Goal: Task Accomplishment & Management: Complete application form

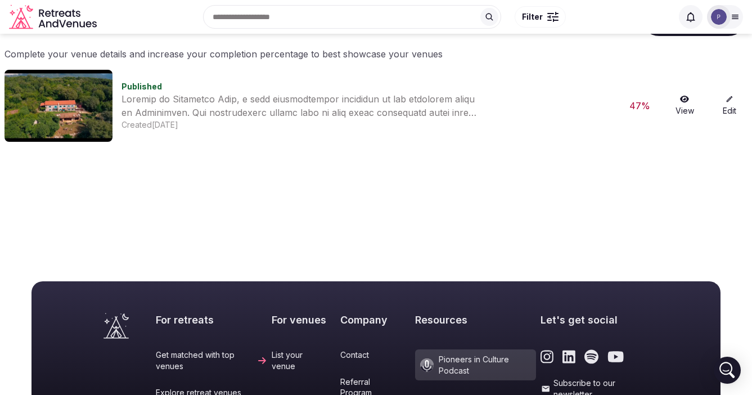
scroll to position [30, 0]
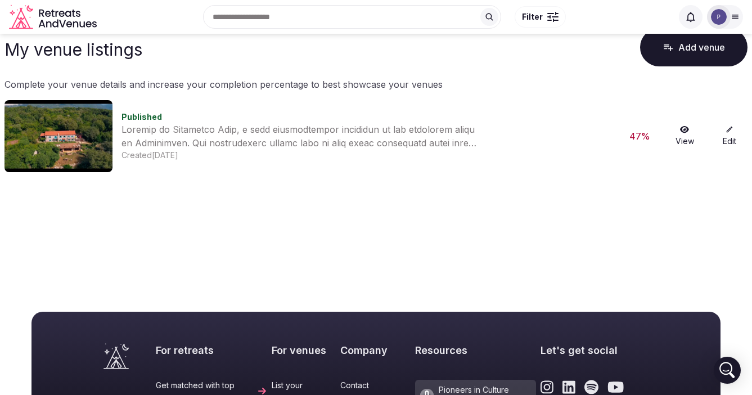
click at [734, 133] on link "Edit" at bounding box center [730, 135] width 36 height 21
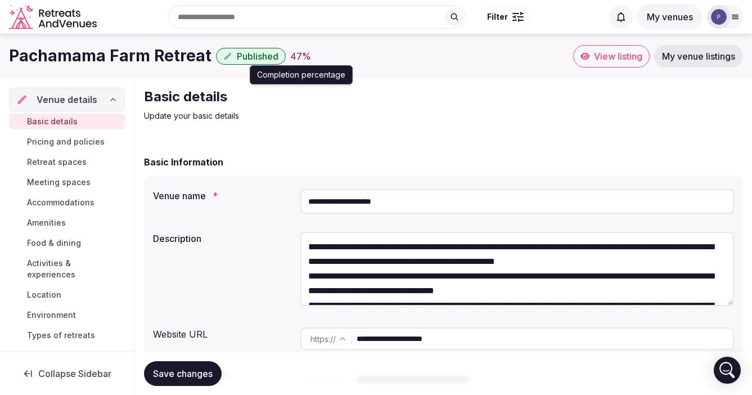
click at [290, 59] on div "47 %" at bounding box center [300, 57] width 21 height 14
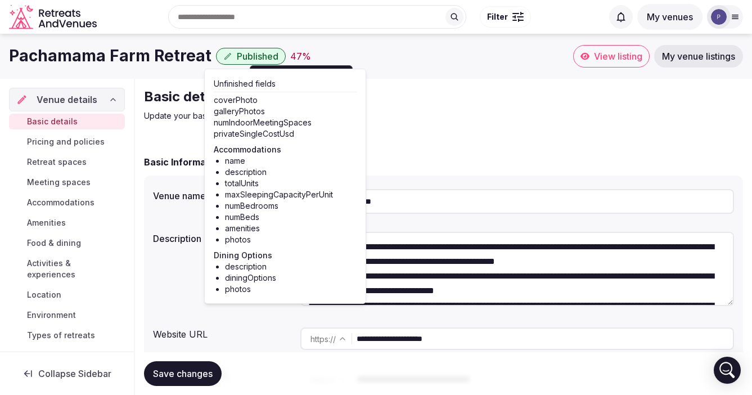
click at [452, 78] on div "[GEOGRAPHIC_DATA] Retreat Published 47 % Completion percentage Completion perce…" at bounding box center [376, 56] width 752 height 45
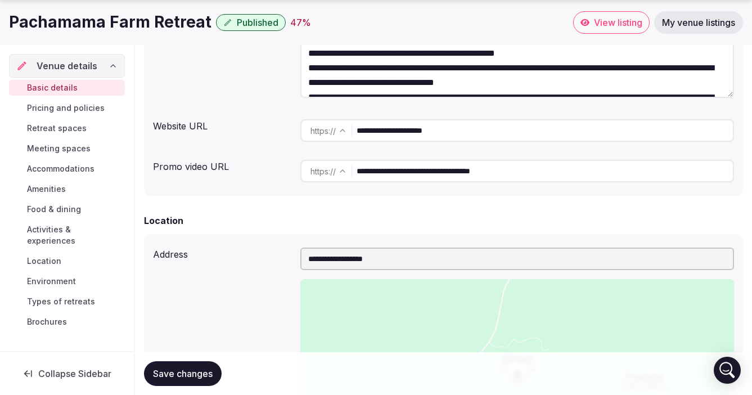
scroll to position [219, 0]
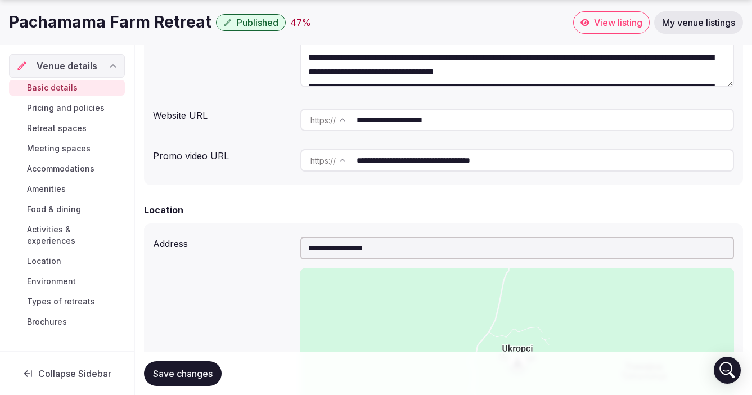
click at [66, 111] on span "Pricing and policies" at bounding box center [66, 107] width 78 height 11
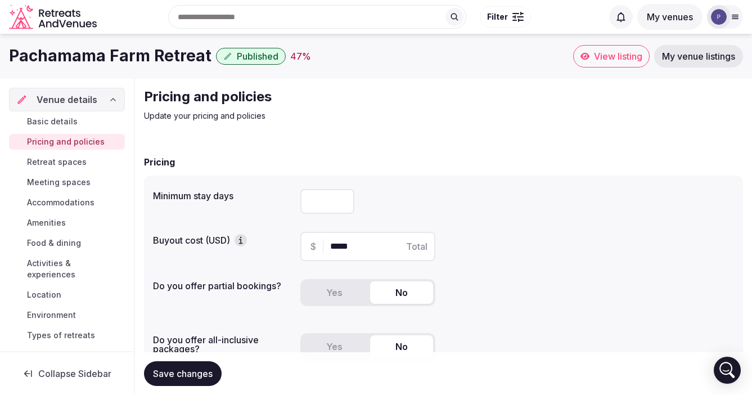
click at [607, 52] on span "View listing" at bounding box center [618, 56] width 48 height 11
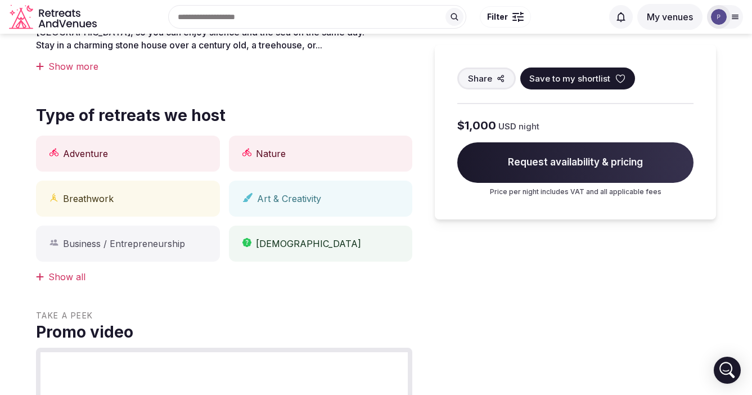
scroll to position [460, 0]
click at [59, 276] on div "Show all" at bounding box center [224, 277] width 376 height 12
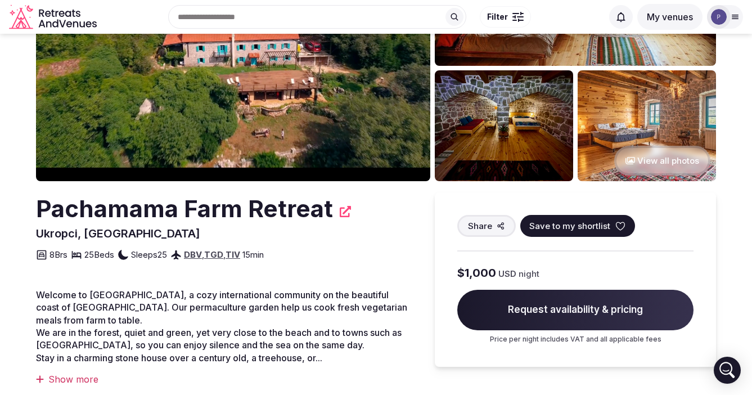
scroll to position [0, 0]
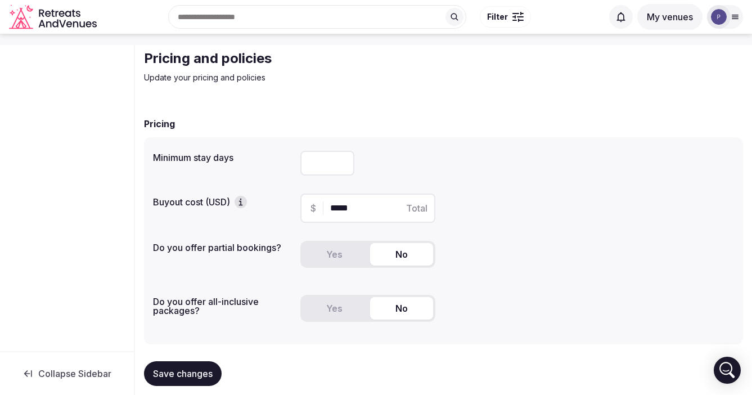
scroll to position [39, 0]
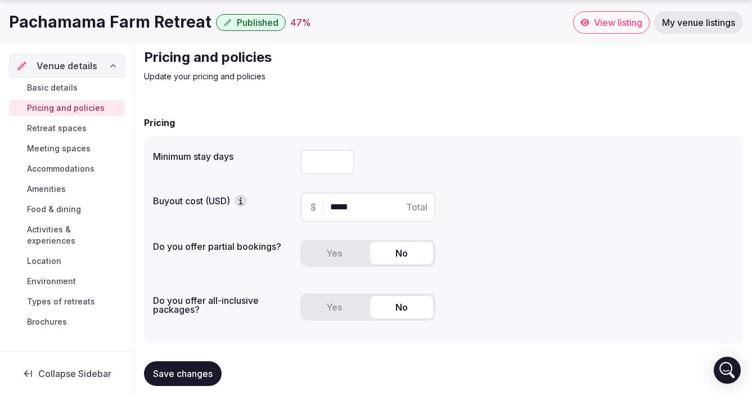
click at [241, 202] on icon "button" at bounding box center [240, 200] width 11 height 11
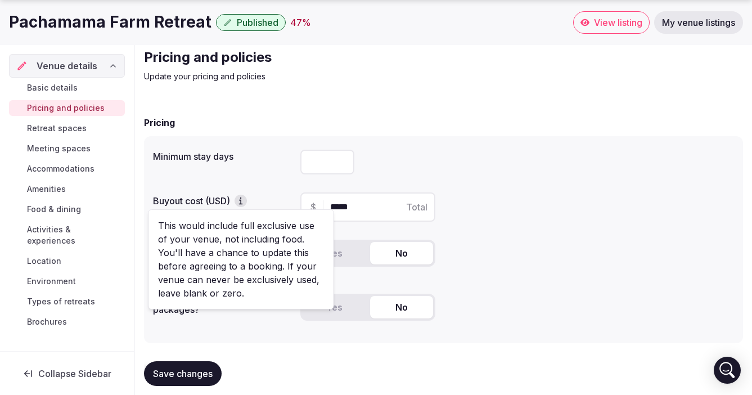
click at [259, 189] on div "Buyout cost (USD)" at bounding box center [222, 197] width 138 height 19
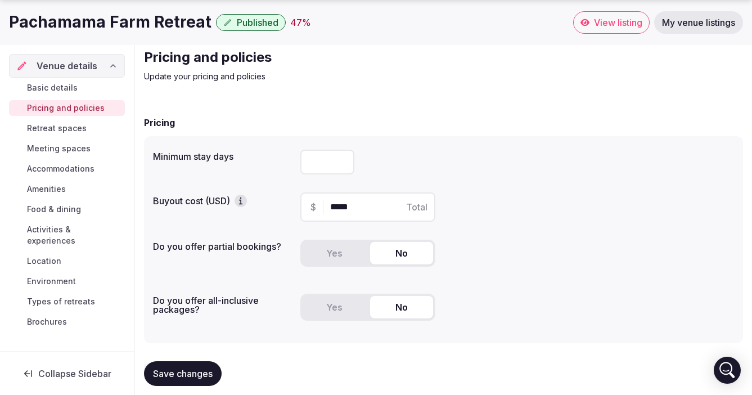
click at [51, 129] on span "Retreat spaces" at bounding box center [57, 128] width 60 height 11
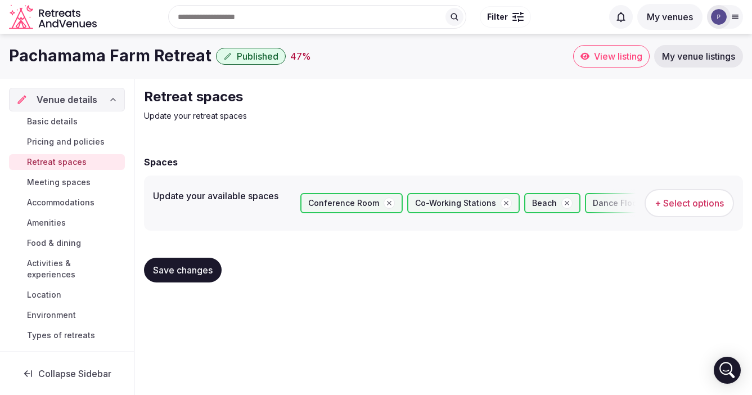
click at [44, 182] on span "Meeting spaces" at bounding box center [59, 182] width 64 height 11
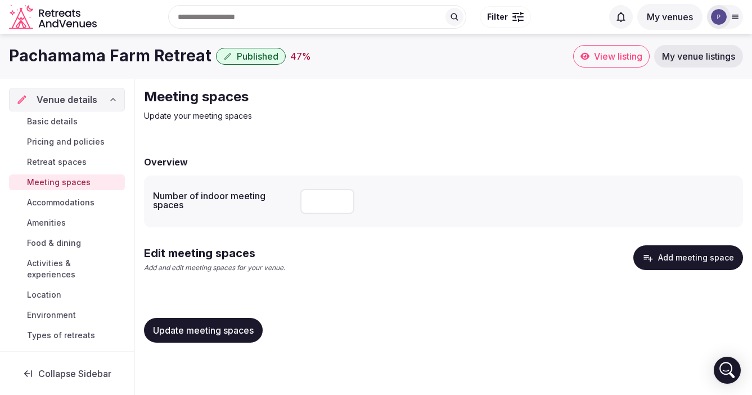
click at [321, 198] on input "number" at bounding box center [327, 201] width 54 height 25
type input "*"
click at [388, 266] on div "Edit meeting spaces Add and edit meeting spaces for your venue. Add meeting spa…" at bounding box center [443, 263] width 599 height 37
click at [695, 257] on button "Add meeting space" at bounding box center [689, 257] width 110 height 25
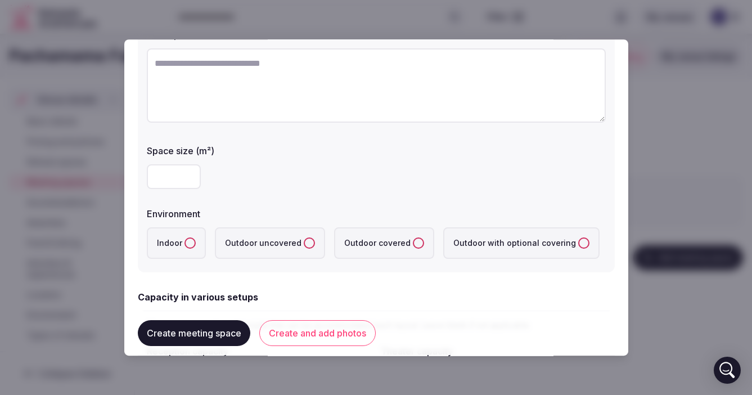
scroll to position [134, 0]
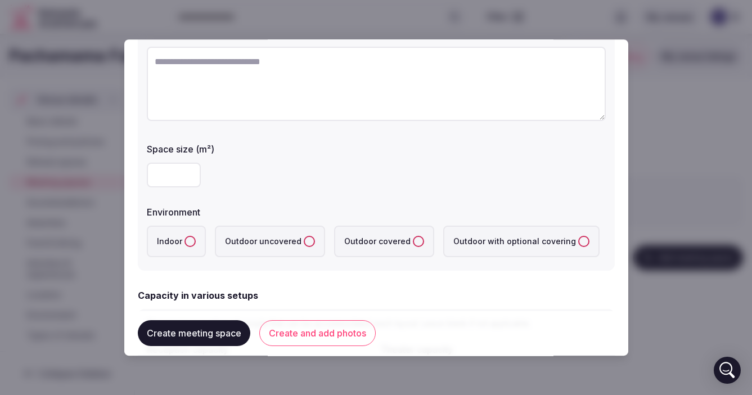
click at [190, 240] on button "Indoor" at bounding box center [190, 241] width 11 height 11
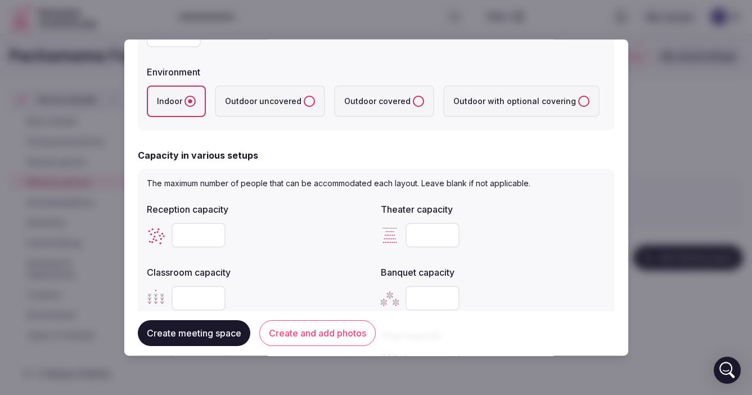
scroll to position [277, 0]
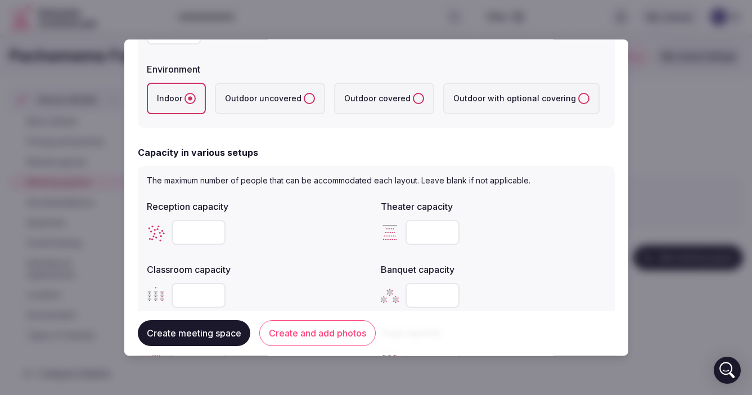
click at [186, 234] on input "number" at bounding box center [199, 232] width 54 height 25
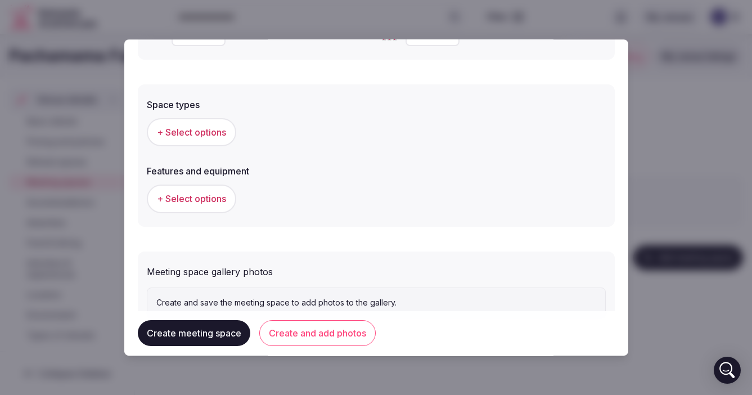
scroll to position [605, 0]
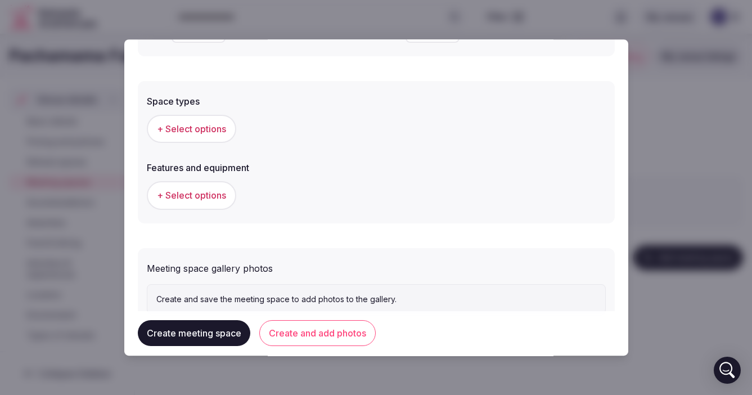
type input "**"
click at [187, 129] on span "+ Select options" at bounding box center [191, 129] width 69 height 12
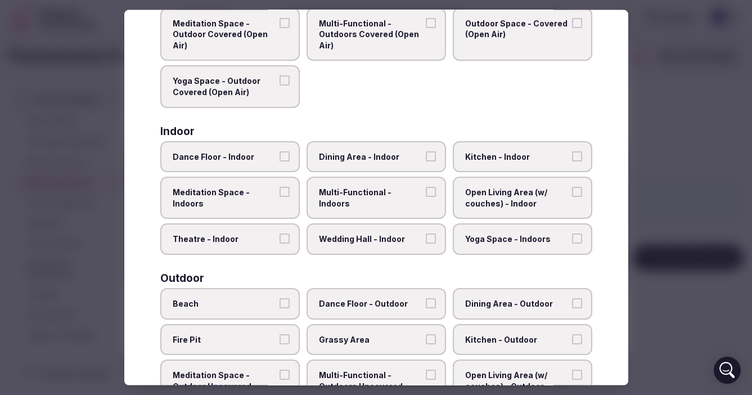
scroll to position [111, 0]
click at [284, 154] on button "Dance Floor - Indoor" at bounding box center [285, 155] width 10 height 10
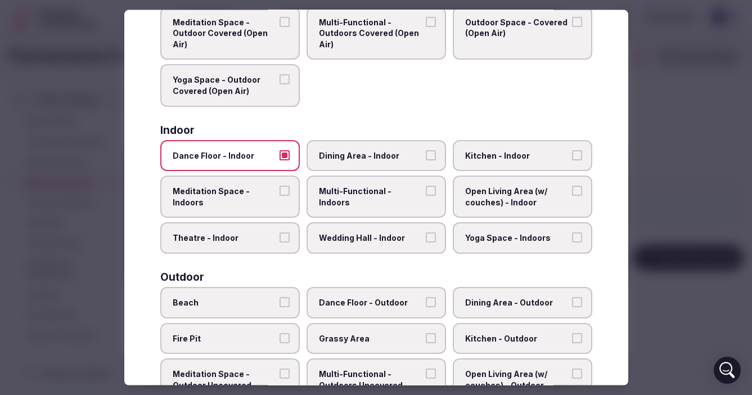
click at [285, 188] on button "Meditation Space - Indoors" at bounding box center [285, 191] width 10 height 10
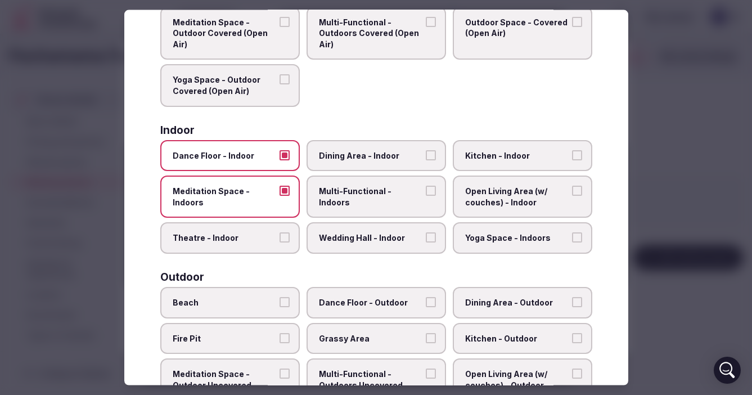
click at [432, 189] on button "Multi-Functional - Indoors" at bounding box center [431, 191] width 10 height 10
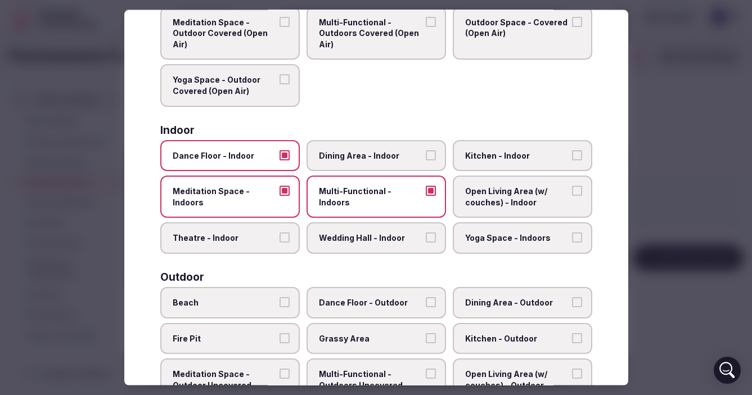
click at [580, 236] on button "Yoga Space - Indoors" at bounding box center [577, 237] width 10 height 10
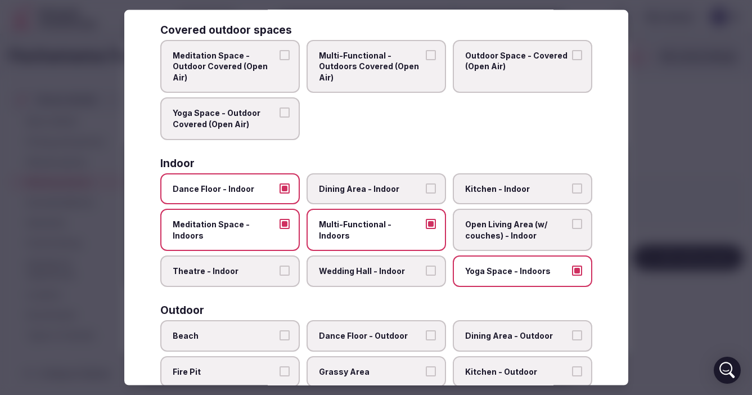
scroll to position [0, 0]
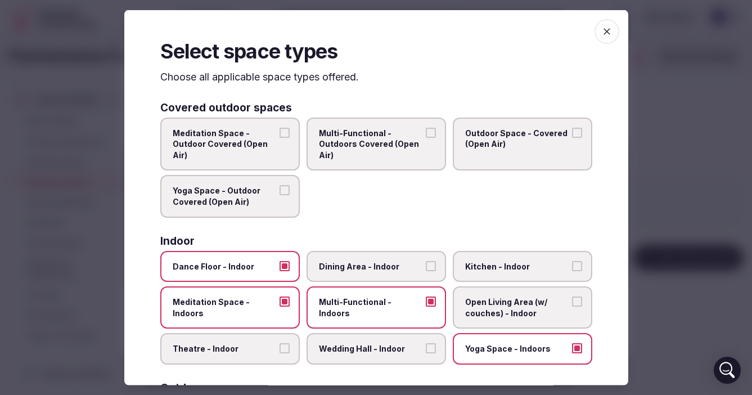
click at [652, 64] on div at bounding box center [376, 197] width 752 height 395
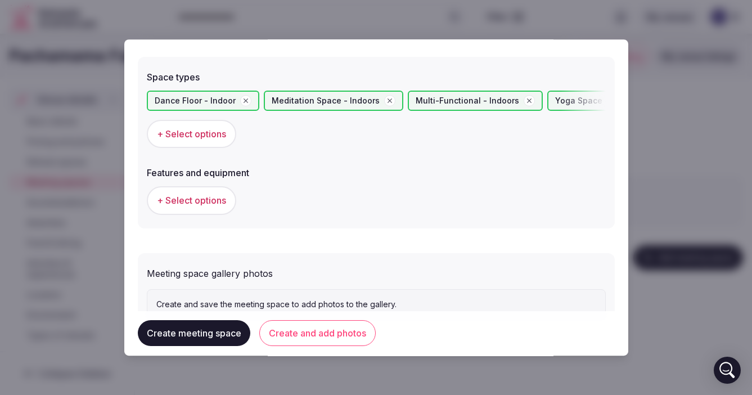
scroll to position [614, 0]
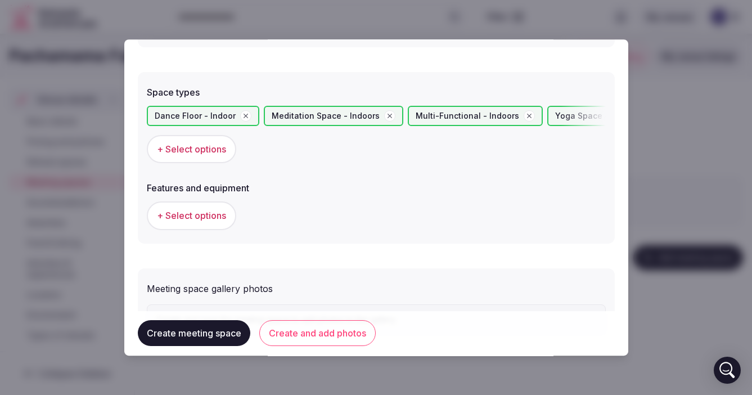
click at [200, 214] on span "+ Select options" at bounding box center [191, 216] width 69 height 12
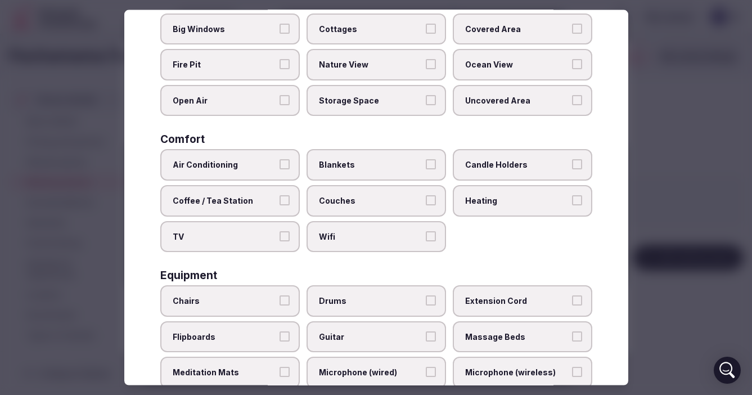
scroll to position [105, 0]
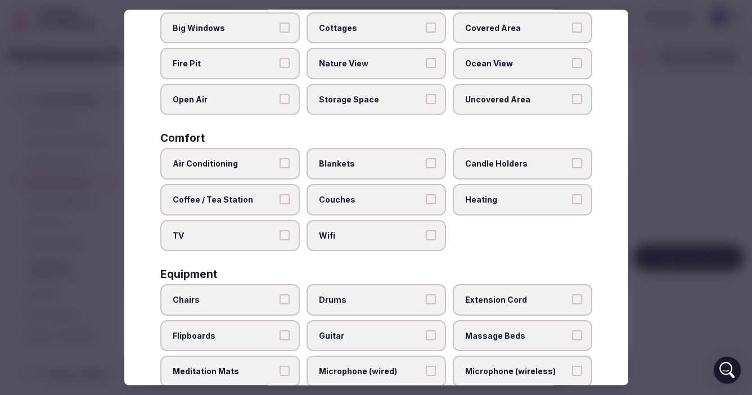
click at [285, 163] on button "Air Conditioning" at bounding box center [285, 163] width 10 height 10
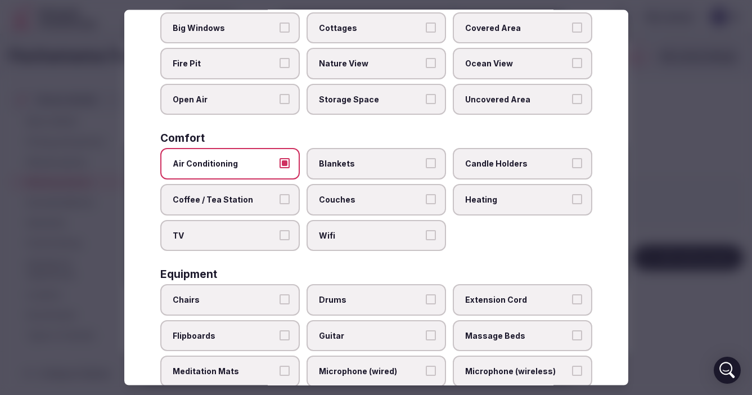
click at [431, 162] on button "Blankets" at bounding box center [431, 163] width 10 height 10
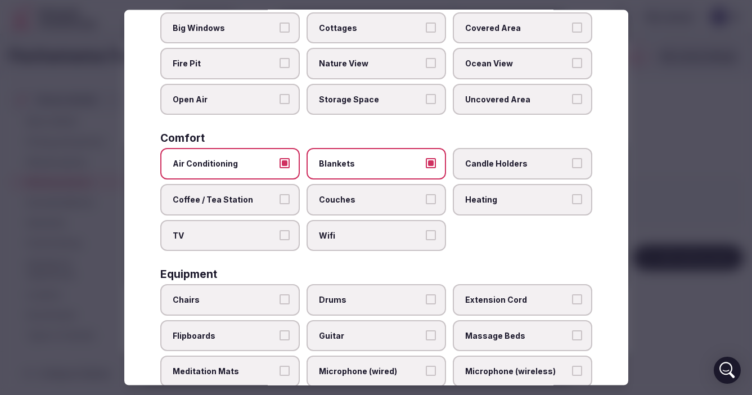
click at [432, 238] on button "Wifi" at bounding box center [431, 235] width 10 height 10
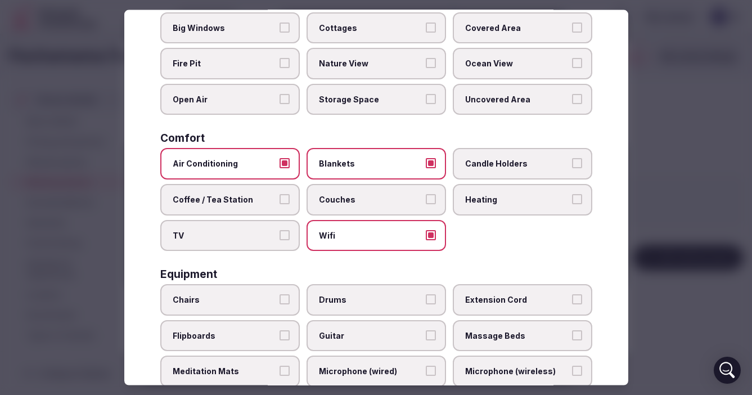
click at [576, 208] on label "Heating" at bounding box center [523, 200] width 140 height 32
click at [576, 204] on button "Heating" at bounding box center [577, 199] width 10 height 10
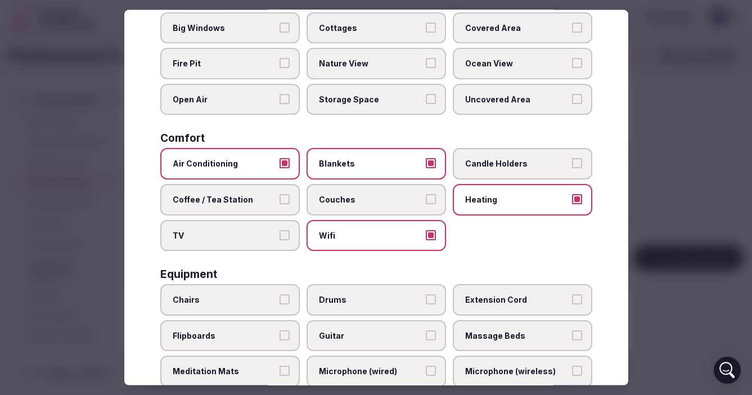
click at [583, 164] on label "Candle Holders" at bounding box center [523, 164] width 140 height 32
click at [582, 164] on button "Candle Holders" at bounding box center [577, 163] width 10 height 10
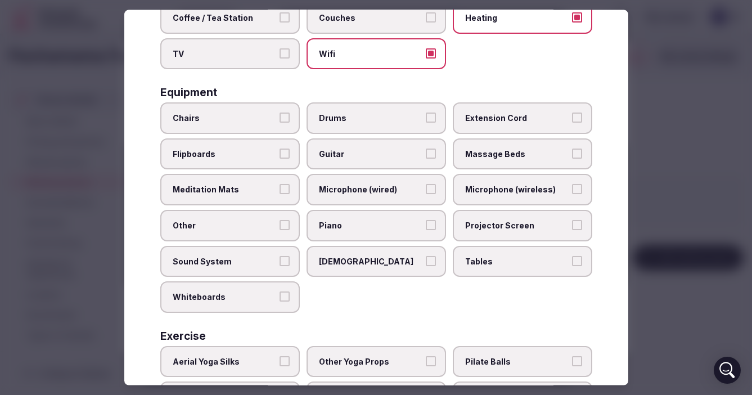
scroll to position [293, 0]
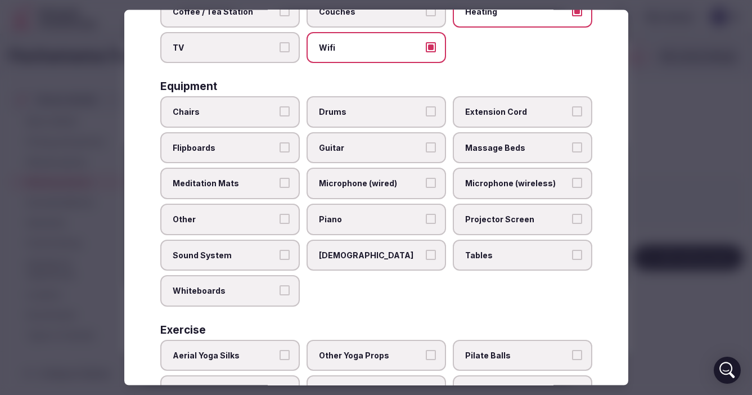
click at [430, 111] on button "Drums" at bounding box center [431, 111] width 10 height 10
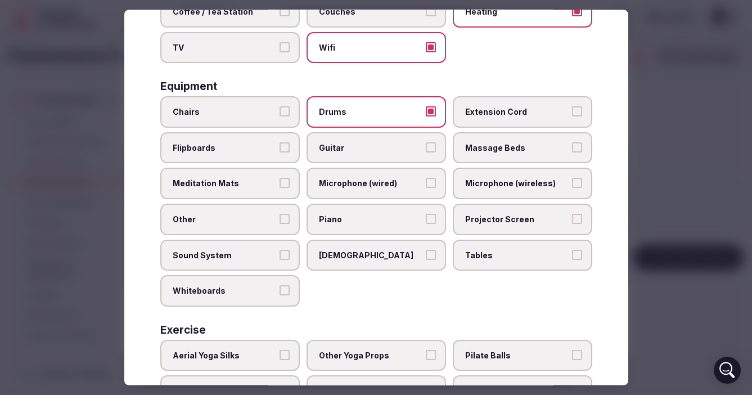
click at [572, 111] on button "Extension Cord" at bounding box center [577, 111] width 10 height 10
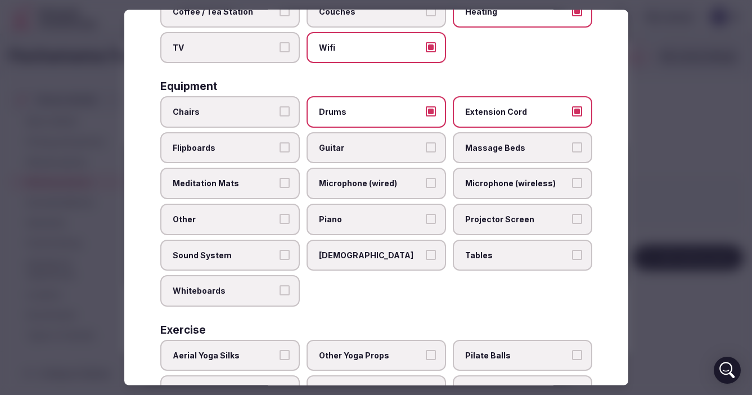
click at [426, 149] on button "Guitar" at bounding box center [431, 147] width 10 height 10
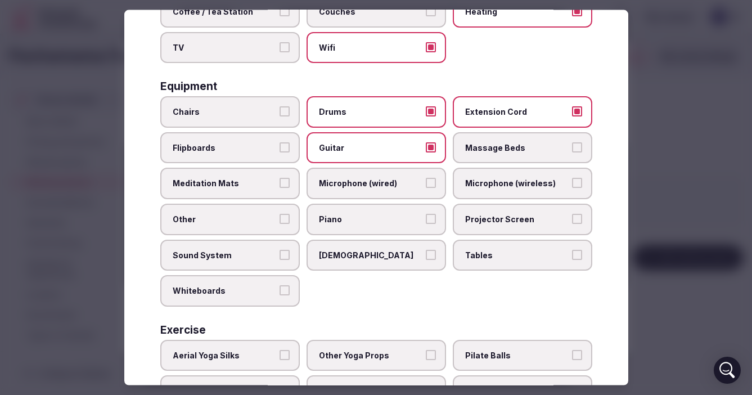
click at [581, 112] on button "Extension Cord" at bounding box center [577, 111] width 10 height 10
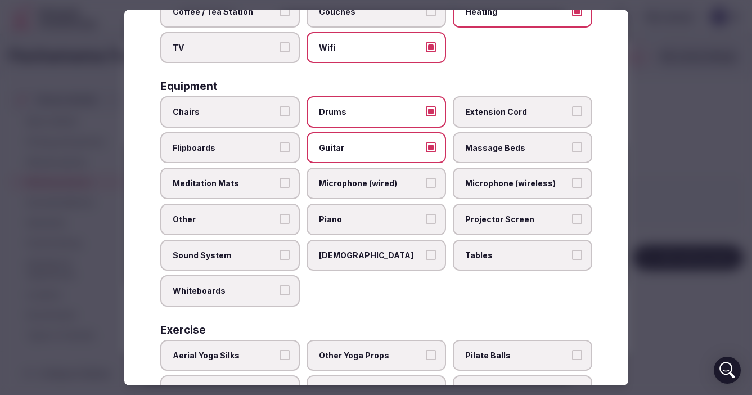
click at [434, 182] on button "Microphone (wired)" at bounding box center [431, 183] width 10 height 10
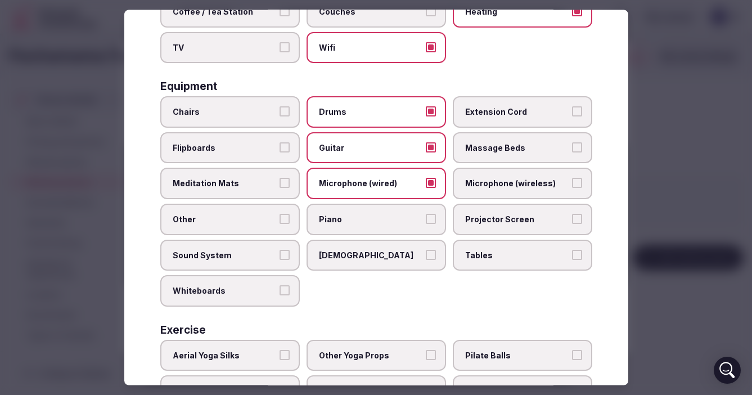
click at [281, 185] on button "Meditation Mats" at bounding box center [285, 183] width 10 height 10
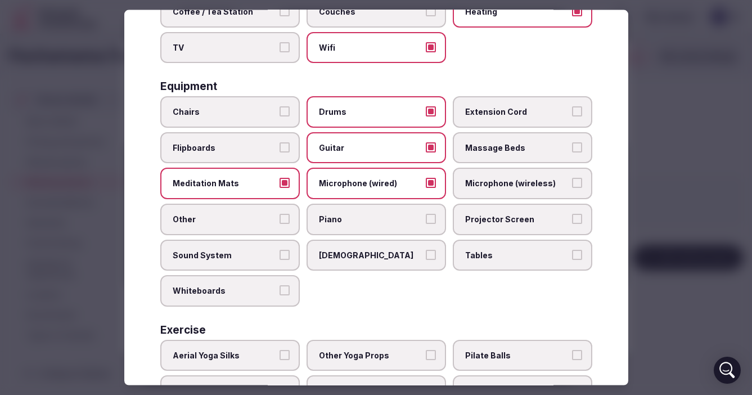
click at [575, 218] on button "Projector Screen" at bounding box center [577, 218] width 10 height 10
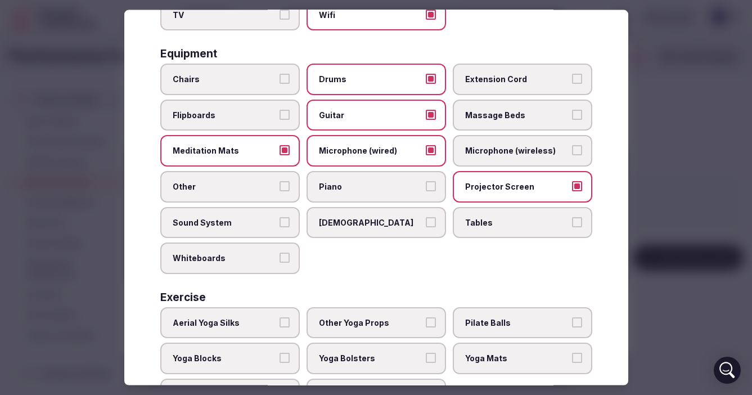
scroll to position [328, 0]
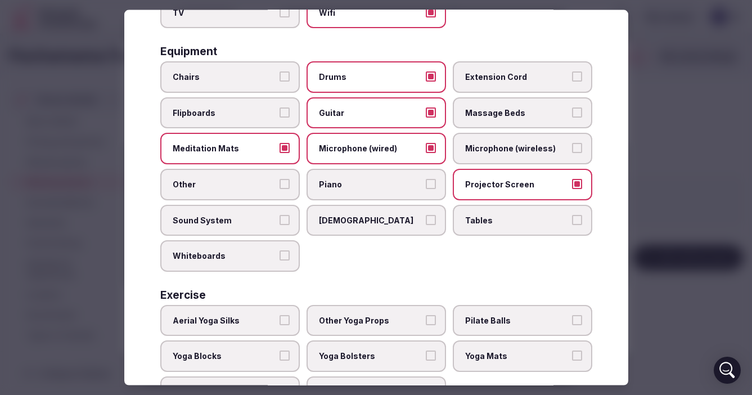
click at [285, 219] on button "Sound System" at bounding box center [285, 219] width 10 height 10
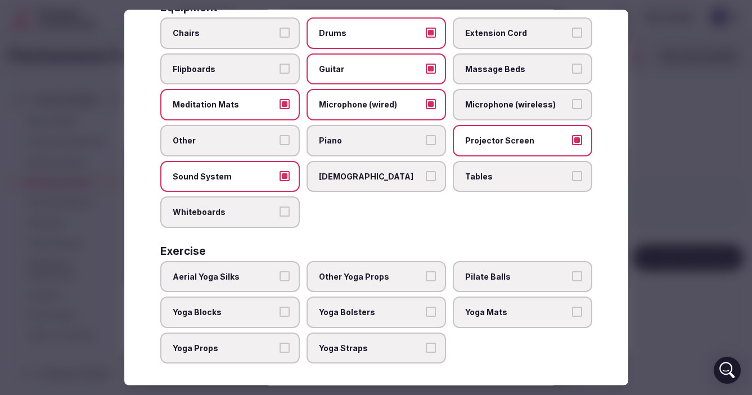
scroll to position [377, 0]
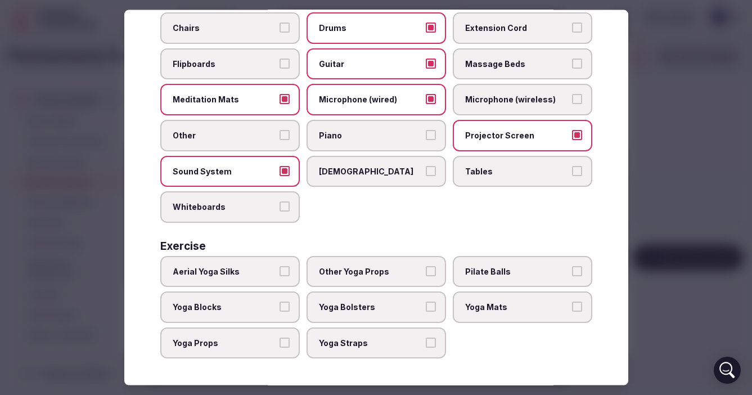
click at [282, 271] on button "Aerial Yoga Silks" at bounding box center [285, 271] width 10 height 10
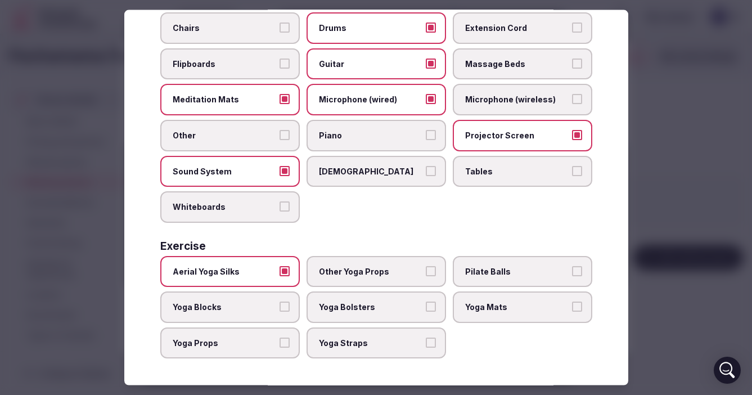
click at [282, 305] on button "Yoga Blocks" at bounding box center [285, 307] width 10 height 10
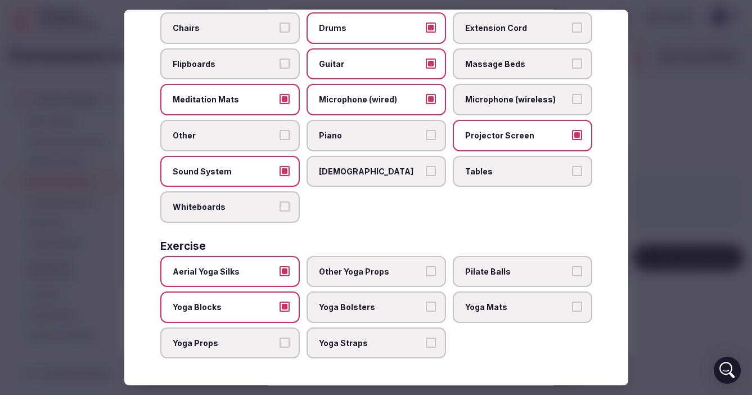
click at [280, 340] on button "Yoga Props" at bounding box center [285, 342] width 10 height 10
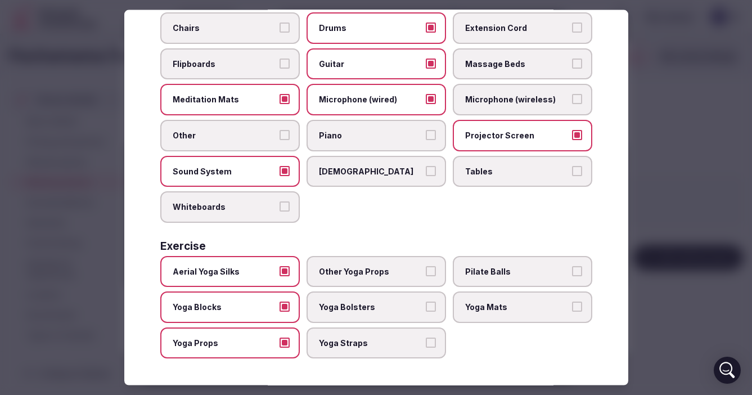
click at [408, 338] on span "Yoga Straps" at bounding box center [371, 342] width 104 height 11
click at [426, 338] on button "Yoga Straps" at bounding box center [431, 342] width 10 height 10
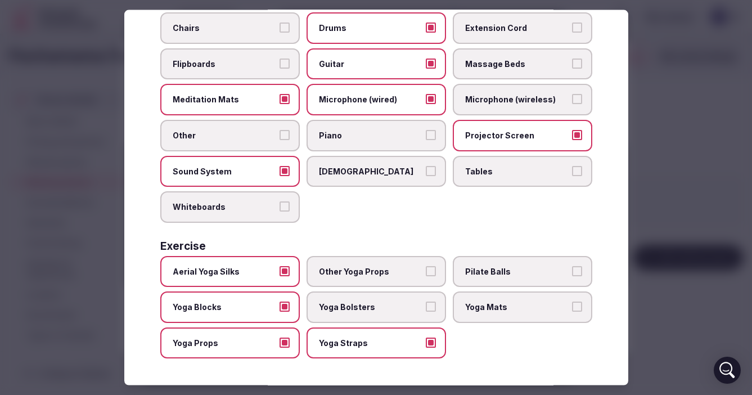
click at [427, 308] on button "Yoga Bolsters" at bounding box center [431, 307] width 10 height 10
click at [578, 306] on button "Yoga Mats" at bounding box center [577, 307] width 10 height 10
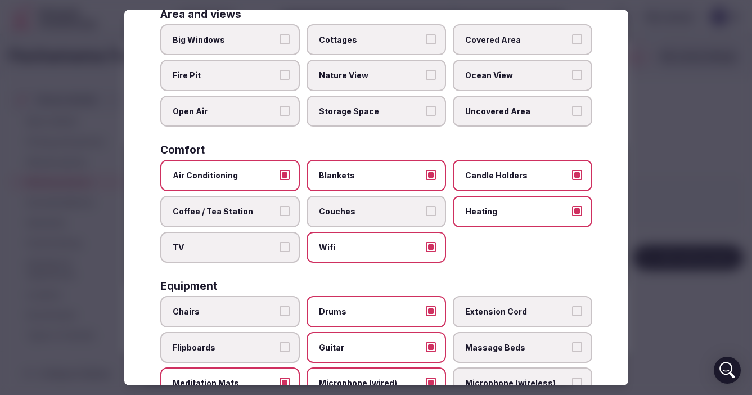
scroll to position [0, 0]
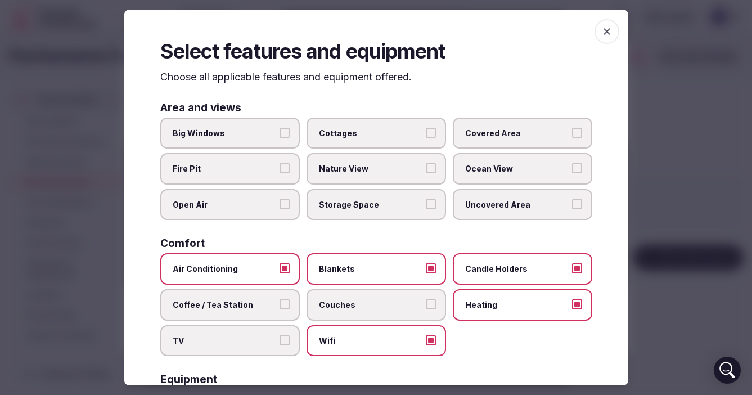
click at [656, 281] on div at bounding box center [376, 197] width 752 height 395
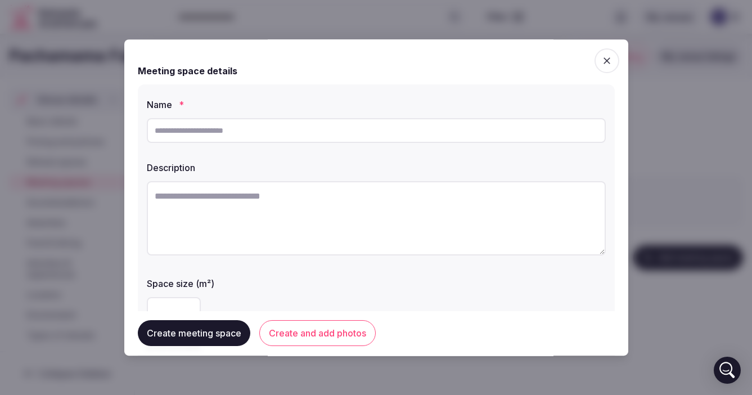
click at [222, 131] on input "text" at bounding box center [376, 130] width 459 height 25
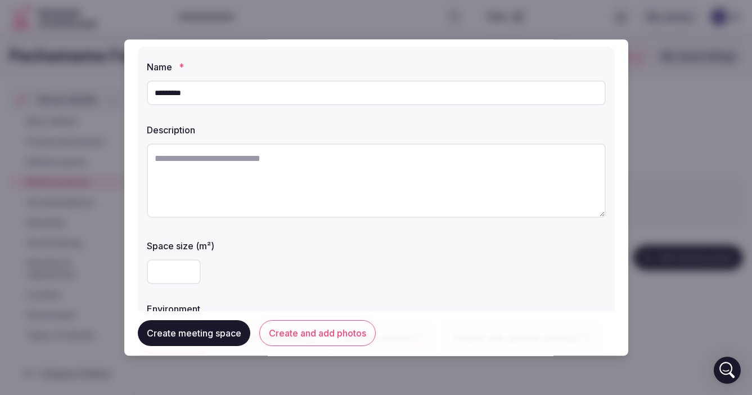
scroll to position [30, 0]
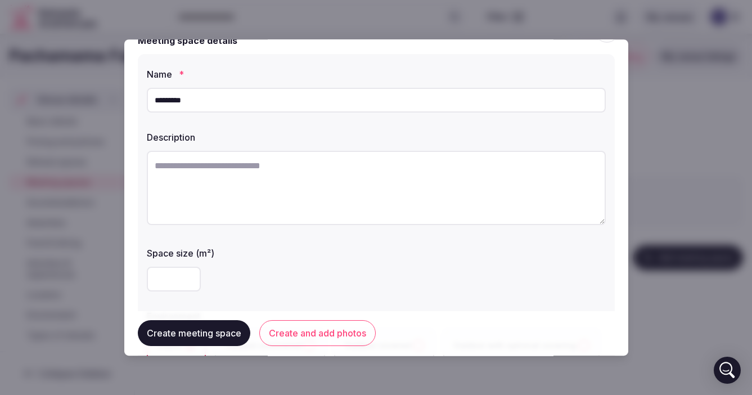
type input "*********"
click at [190, 171] on textarea at bounding box center [376, 188] width 459 height 74
click at [171, 163] on textarea at bounding box center [376, 188] width 459 height 74
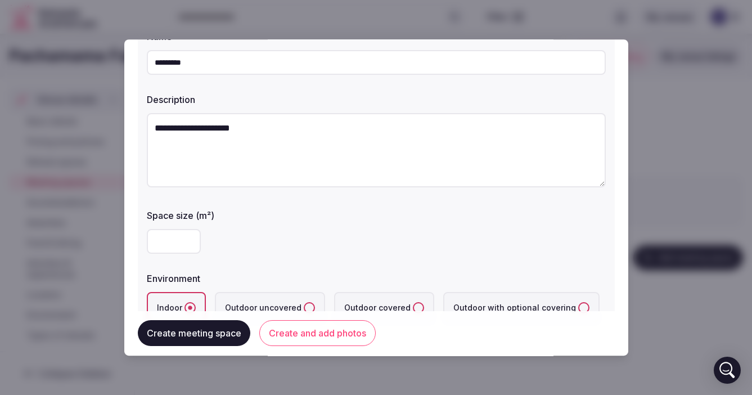
scroll to position [78, 0]
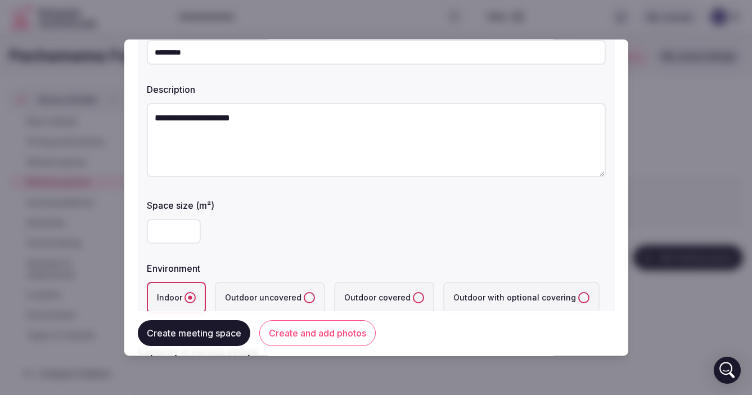
type textarea "**********"
click at [177, 233] on input "number" at bounding box center [174, 231] width 54 height 25
type input "**"
click at [206, 336] on button "Create meeting space" at bounding box center [194, 334] width 113 height 26
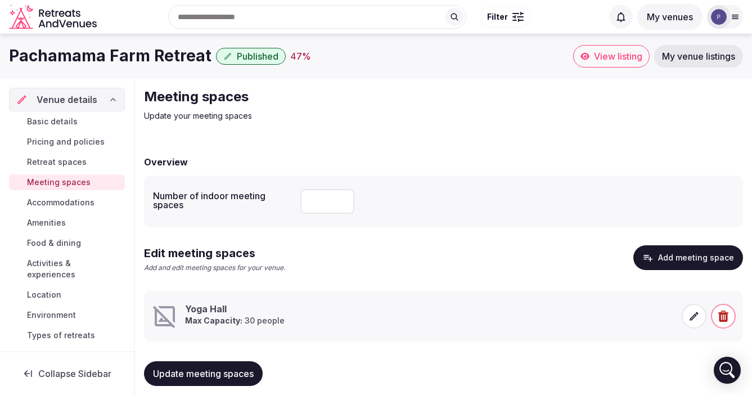
scroll to position [16, 0]
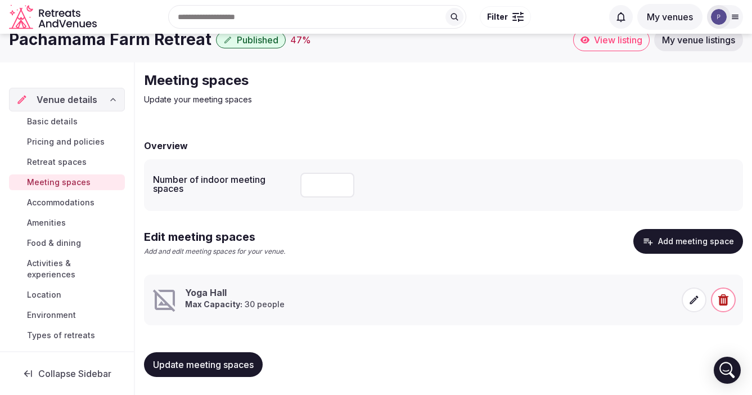
click at [63, 200] on span "Accommodations" at bounding box center [61, 202] width 68 height 11
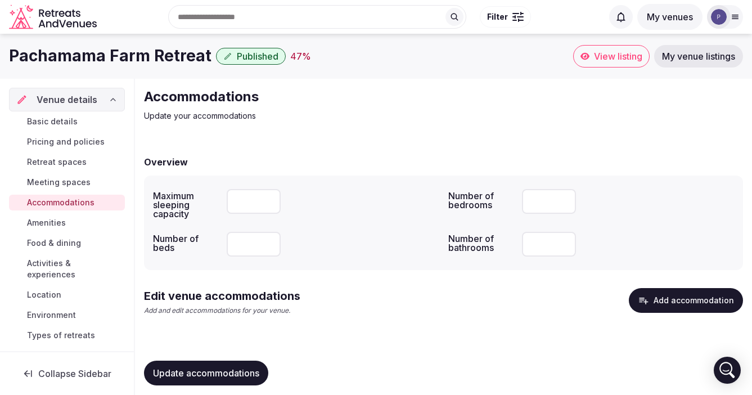
scroll to position [8, 0]
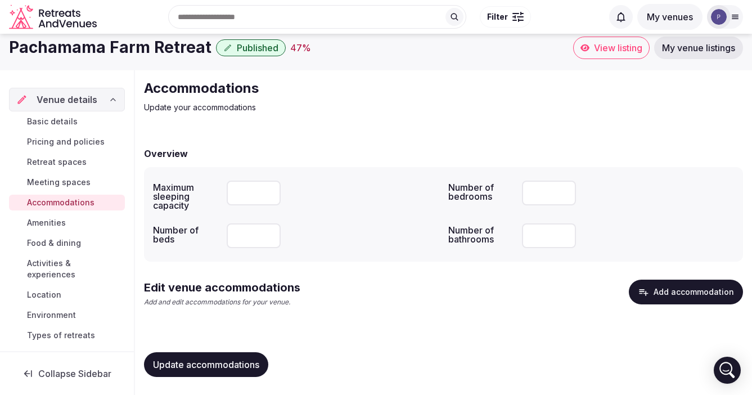
click at [681, 293] on button "Add accommodation" at bounding box center [686, 292] width 114 height 25
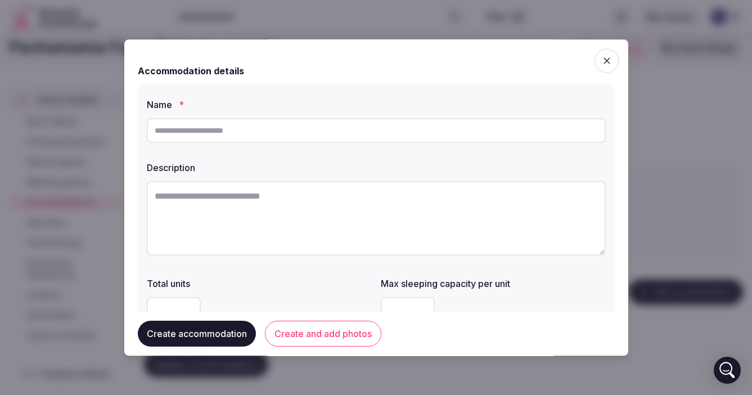
click at [192, 128] on input "text" at bounding box center [376, 130] width 459 height 25
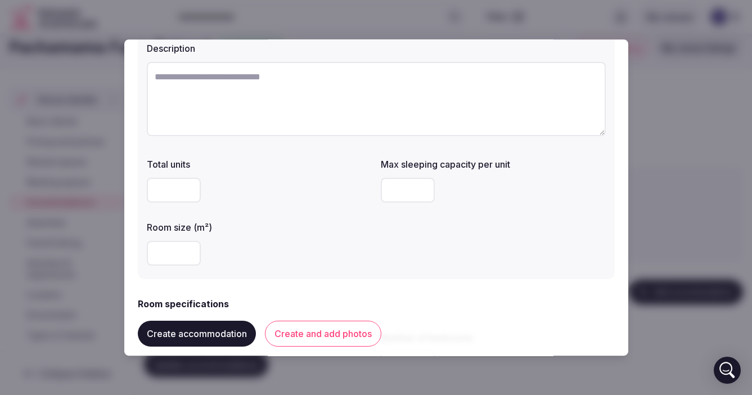
scroll to position [120, 0]
type input "**********"
click at [393, 195] on input "number" at bounding box center [408, 189] width 54 height 25
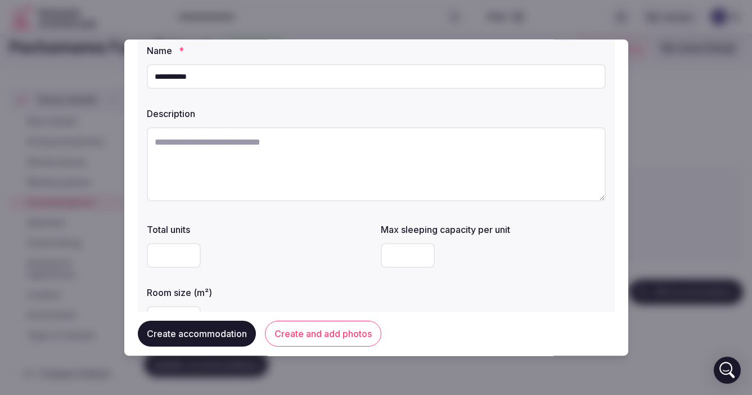
scroll to position [61, 0]
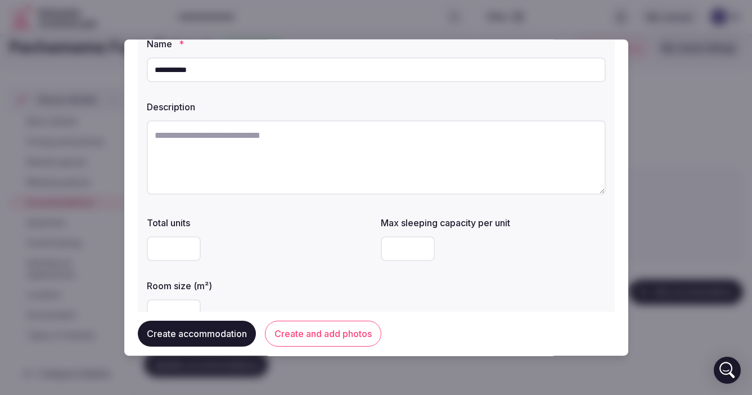
type input "*"
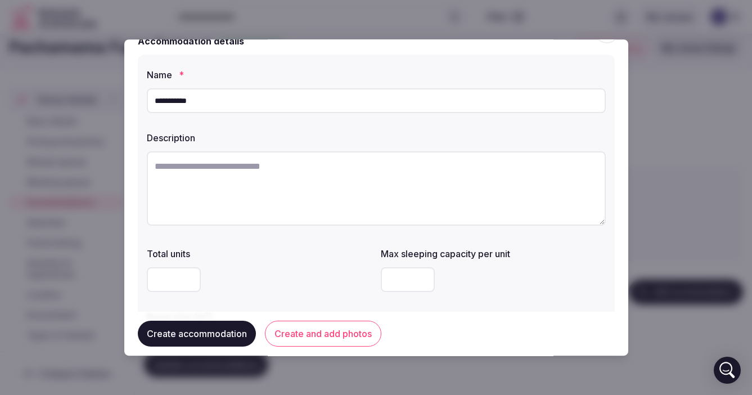
scroll to position [29, 0]
type input "*"
click at [199, 170] on textarea at bounding box center [376, 189] width 459 height 74
type textarea "*********"
click at [268, 295] on div at bounding box center [259, 281] width 225 height 34
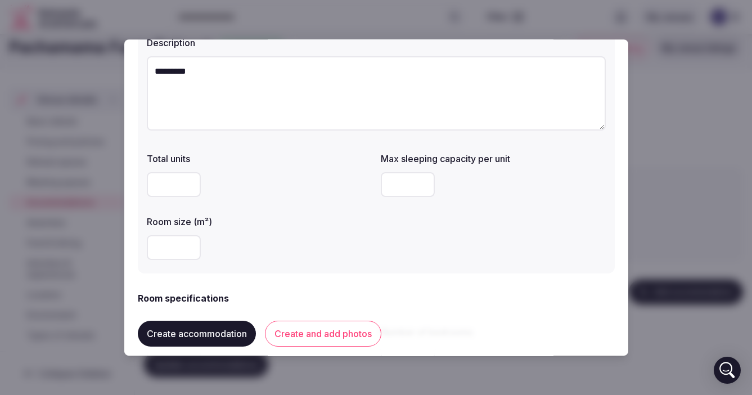
scroll to position [129, 0]
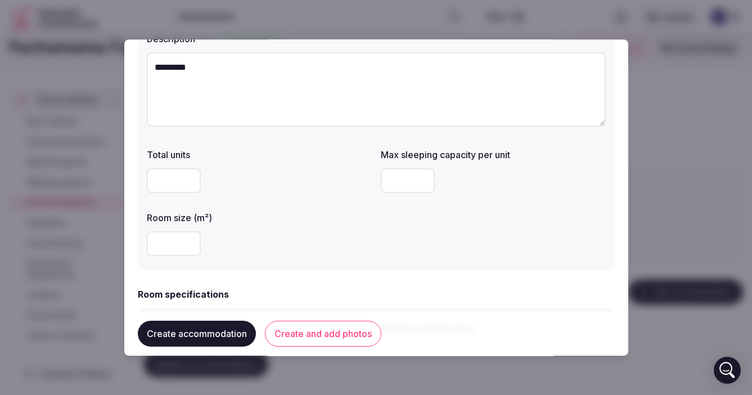
click at [160, 241] on input "number" at bounding box center [174, 243] width 54 height 25
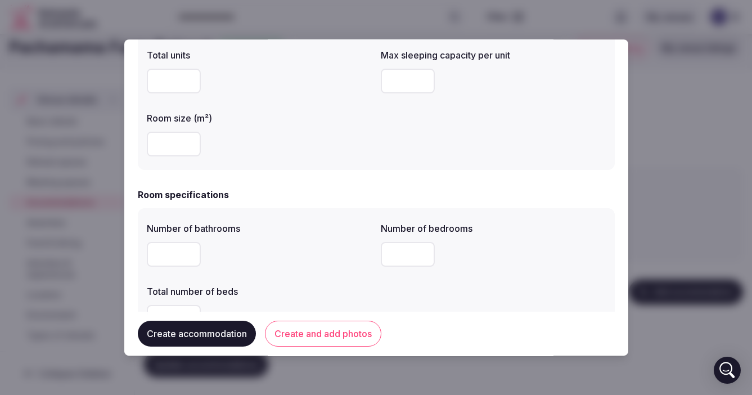
scroll to position [230, 0]
type input "**"
click at [173, 250] on input "number" at bounding box center [174, 253] width 54 height 25
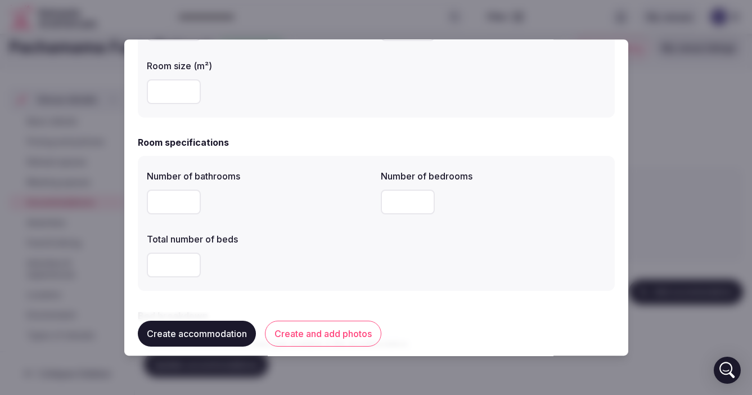
scroll to position [281, 0]
type input "*"
click at [393, 201] on input "number" at bounding box center [408, 201] width 54 height 25
type input "*"
click at [172, 260] on input "number" at bounding box center [174, 264] width 54 height 25
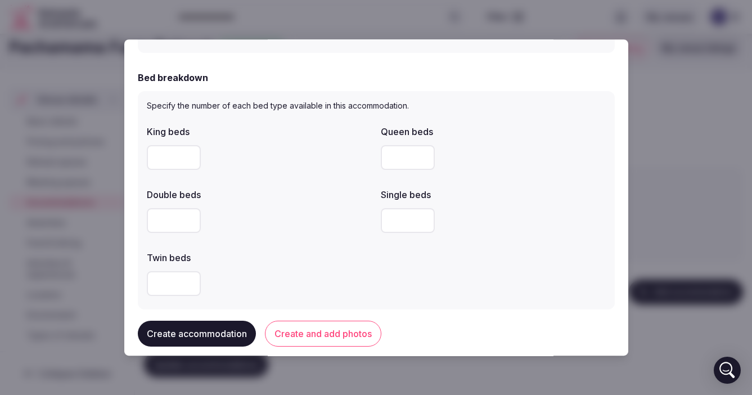
scroll to position [531, 0]
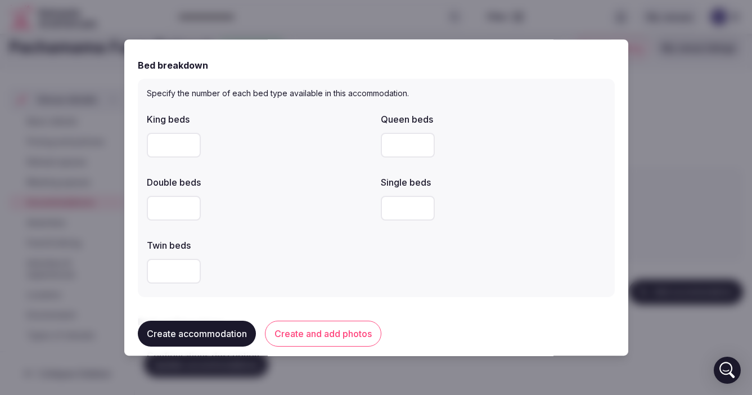
type input "*"
click at [400, 147] on input "number" at bounding box center [408, 145] width 54 height 25
type input "*"
click at [394, 206] on input "number" at bounding box center [408, 208] width 54 height 25
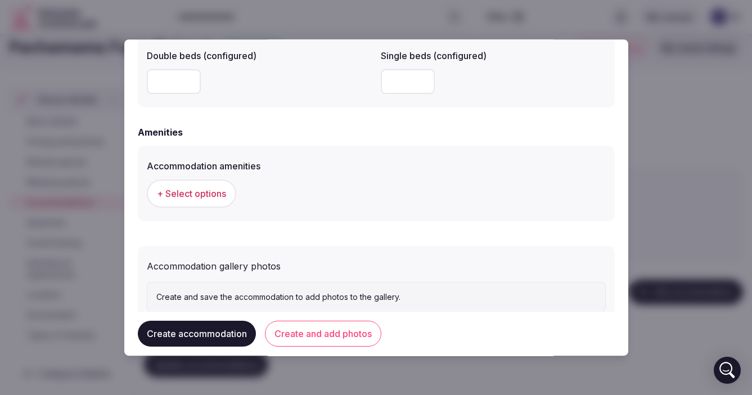
scroll to position [1014, 0]
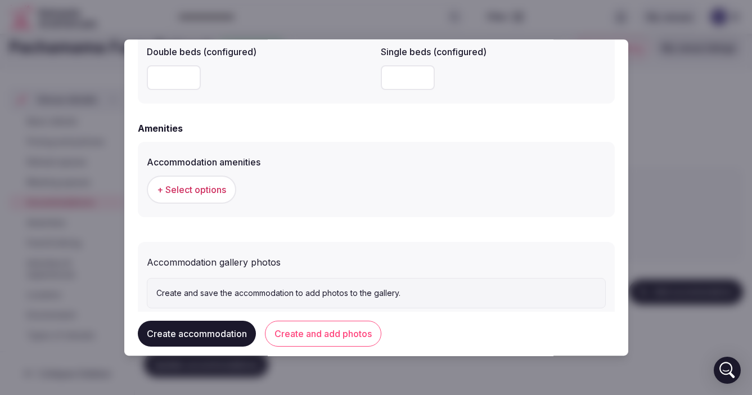
type input "*"
click at [199, 191] on span "+ Select options" at bounding box center [191, 189] width 69 height 12
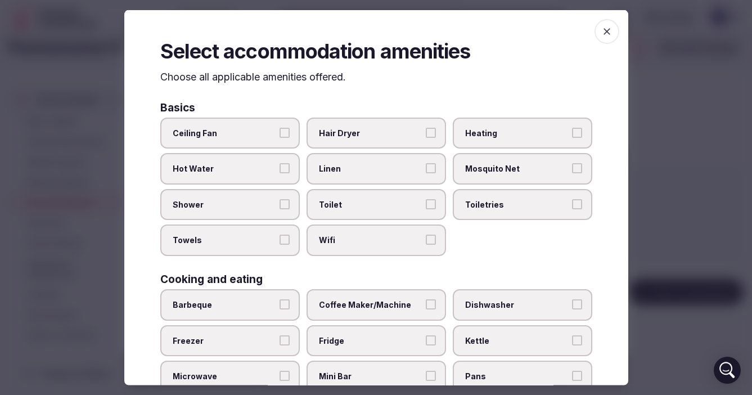
click at [145, 234] on div "Select accommodation amenities Choose all applicable amenities offered. Basics …" at bounding box center [376, 197] width 504 height 375
click at [665, 81] on div at bounding box center [376, 197] width 752 height 395
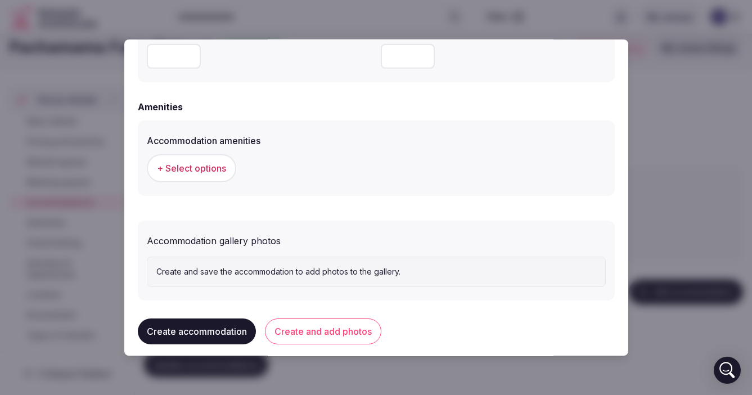
scroll to position [1047, 0]
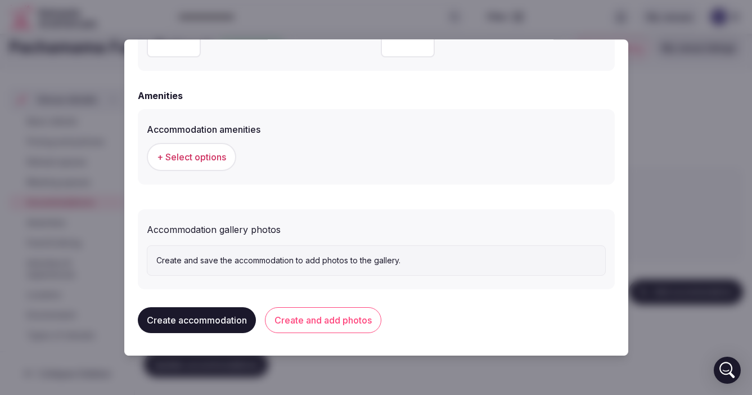
click at [197, 323] on button "Create accommodation" at bounding box center [197, 320] width 118 height 26
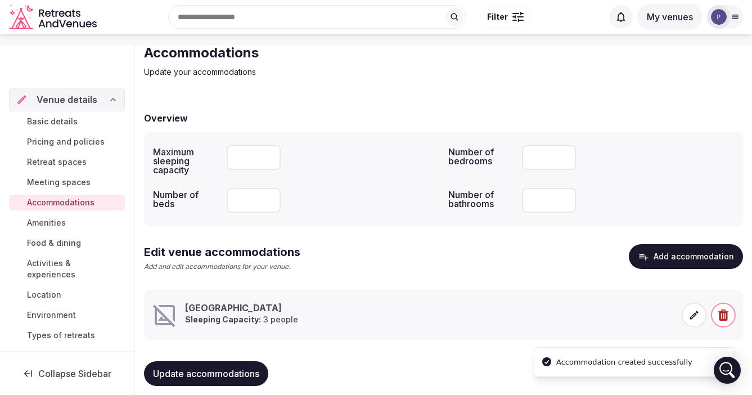
scroll to position [59, 0]
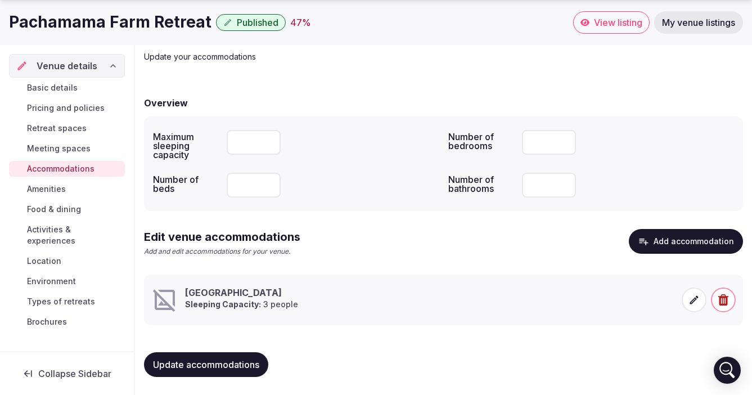
click at [670, 239] on button "Add accommodation" at bounding box center [686, 241] width 114 height 25
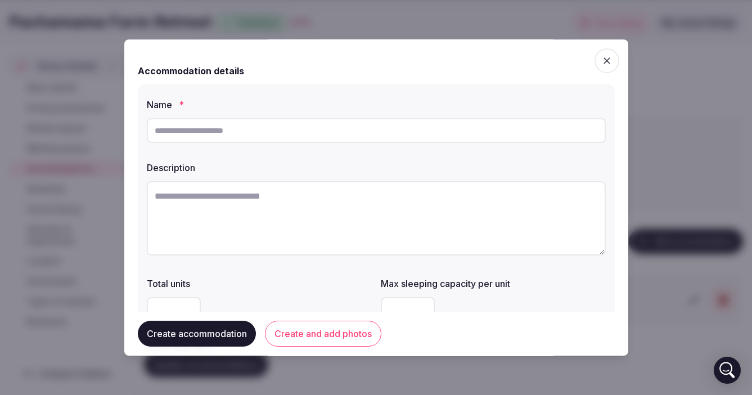
click at [191, 128] on input "text" at bounding box center [376, 130] width 459 height 25
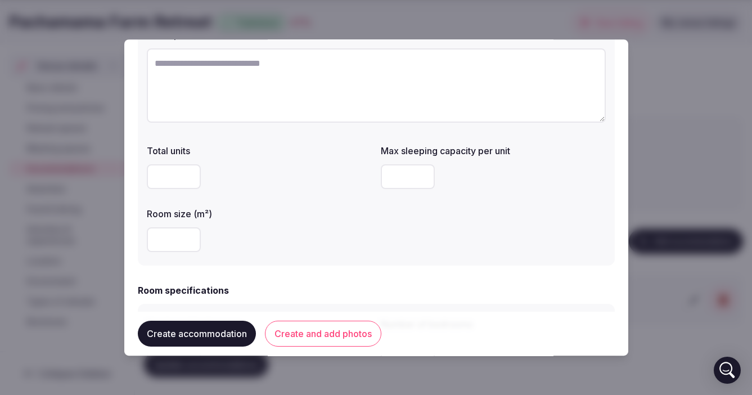
scroll to position [134, 0]
type input "**********"
click at [399, 179] on input "number" at bounding box center [408, 175] width 54 height 25
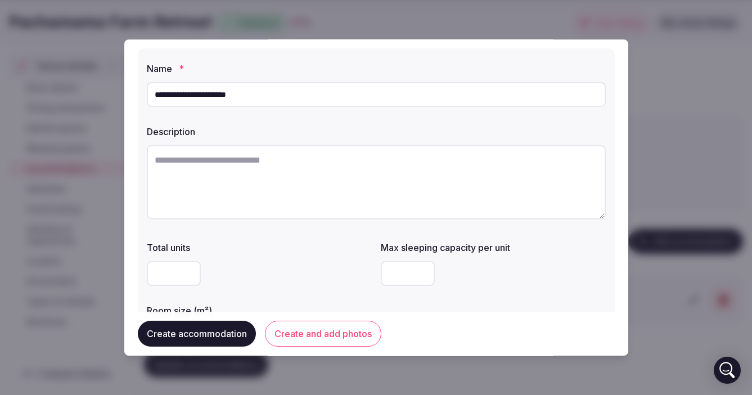
scroll to position [32, 0]
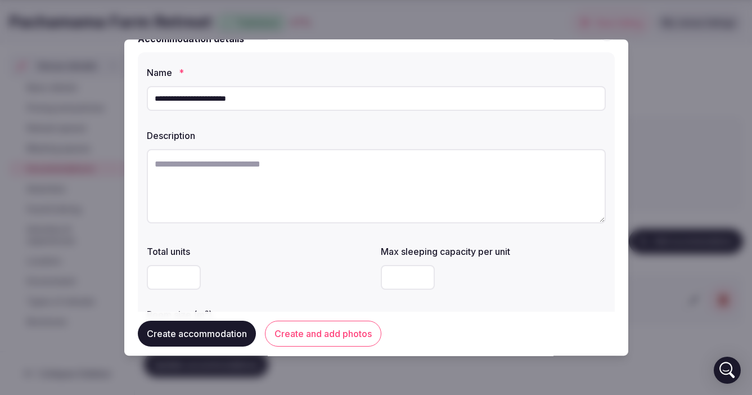
type input "*"
click at [166, 165] on textarea at bounding box center [376, 186] width 459 height 74
type textarea "******"
click at [264, 255] on label "Total units" at bounding box center [259, 251] width 225 height 9
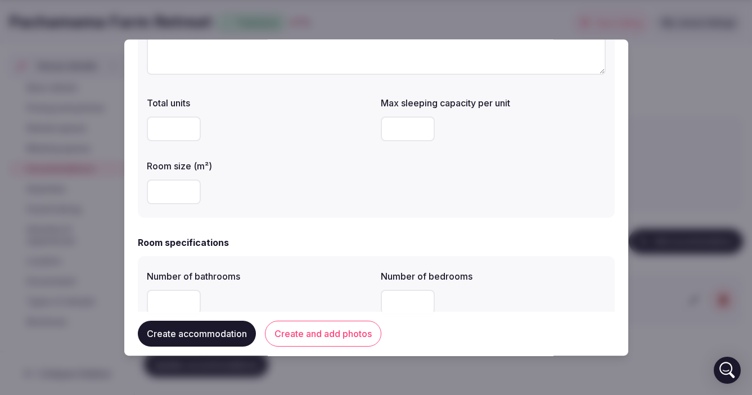
scroll to position [184, 0]
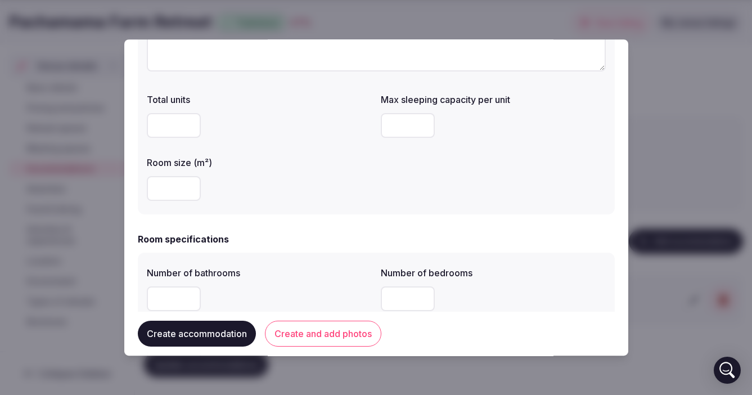
click at [171, 188] on input "number" at bounding box center [174, 188] width 54 height 25
type input "*"
type input "**"
click at [285, 195] on div "**" at bounding box center [259, 188] width 225 height 25
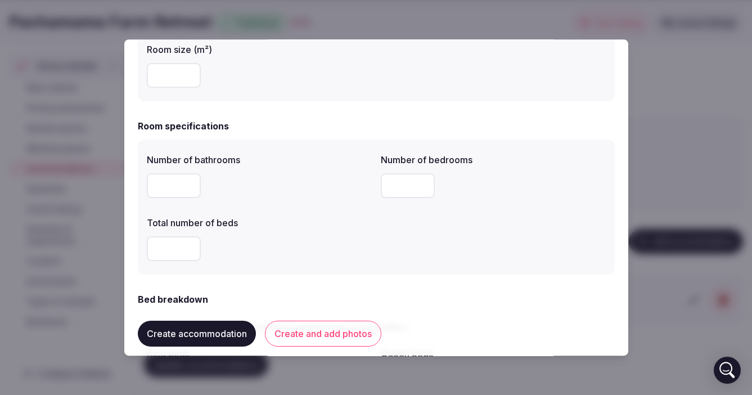
scroll to position [301, 0]
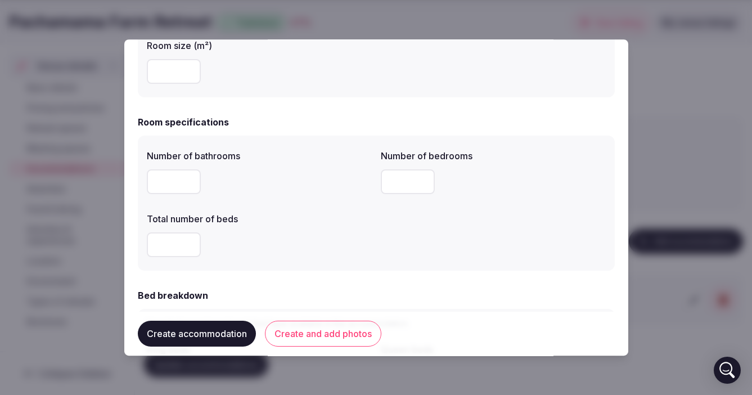
click at [177, 185] on input "number" at bounding box center [174, 181] width 54 height 25
type input "*"
click at [168, 243] on input "number" at bounding box center [174, 244] width 54 height 25
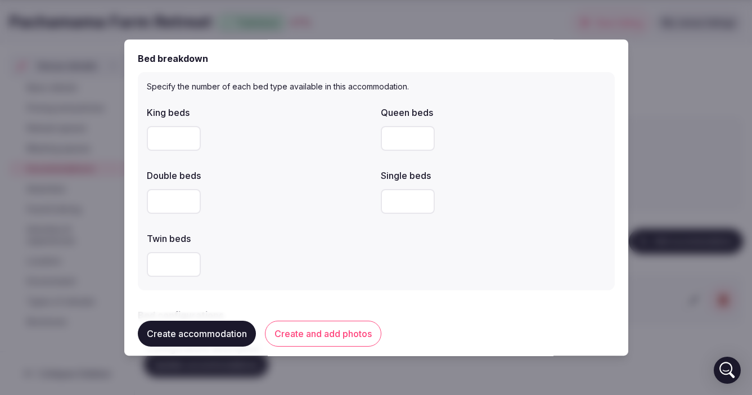
scroll to position [541, 0]
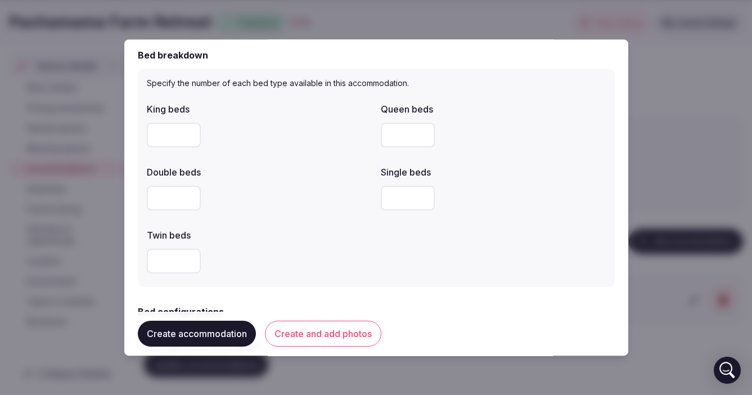
type input "*"
click at [166, 260] on input "number" at bounding box center [174, 261] width 54 height 25
click at [394, 194] on input "number" at bounding box center [408, 198] width 54 height 25
type input "*"
click at [304, 249] on div at bounding box center [259, 261] width 225 height 25
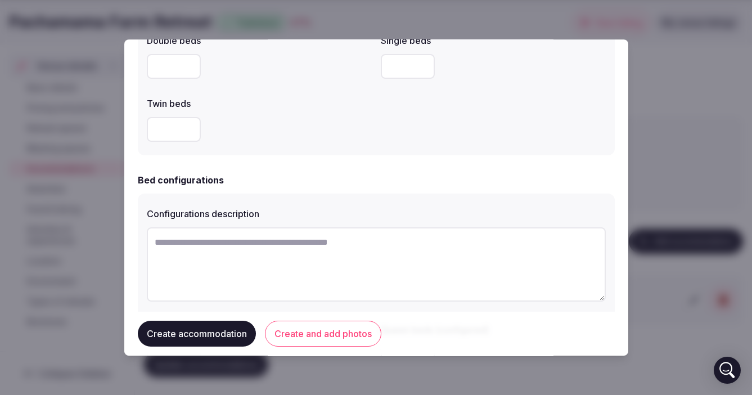
scroll to position [680, 0]
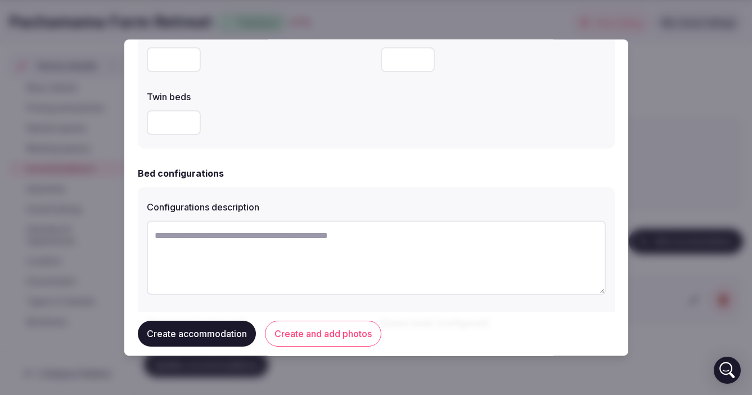
click at [218, 236] on textarea at bounding box center [376, 258] width 459 height 74
type textarea "**********"
click at [192, 331] on button "Create accommodation" at bounding box center [197, 334] width 118 height 26
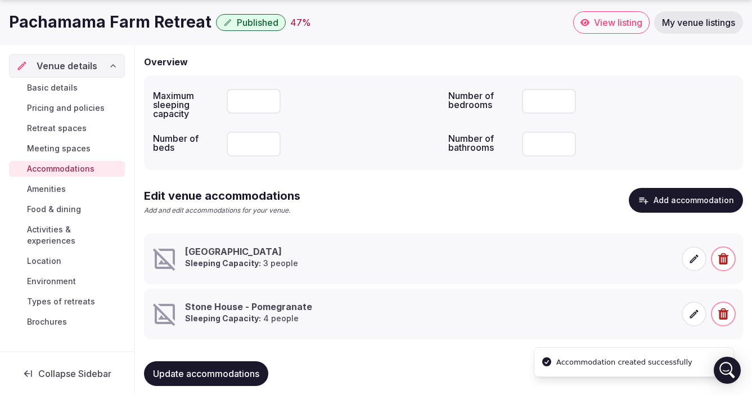
scroll to position [114, 0]
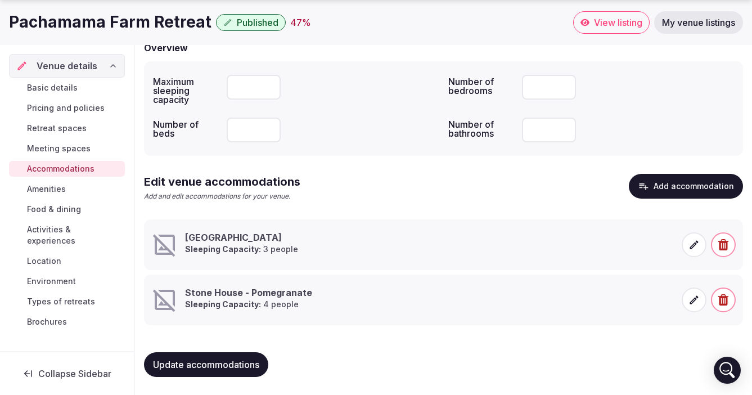
click at [692, 243] on icon at bounding box center [694, 244] width 11 height 11
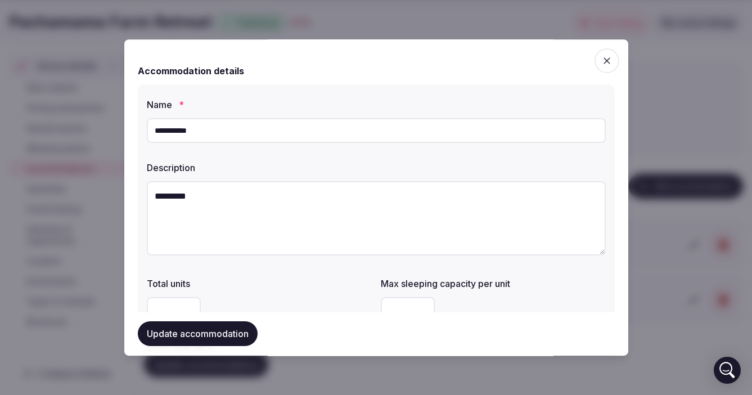
click at [236, 131] on input "**********" at bounding box center [376, 130] width 459 height 25
click at [169, 197] on textarea "*********" at bounding box center [376, 218] width 459 height 74
click at [216, 129] on input "**********" at bounding box center [376, 130] width 459 height 25
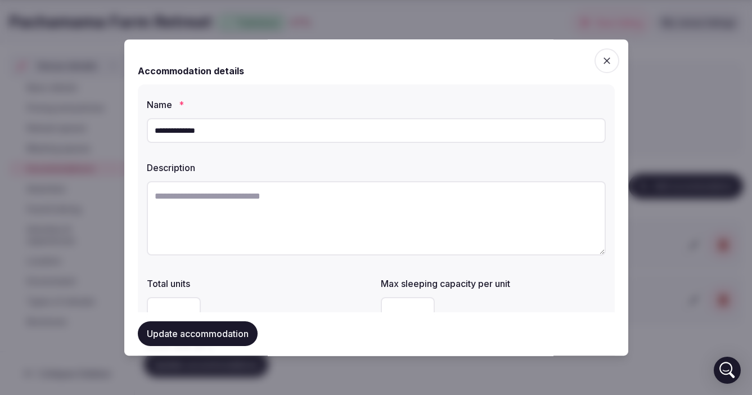
paste input "**********"
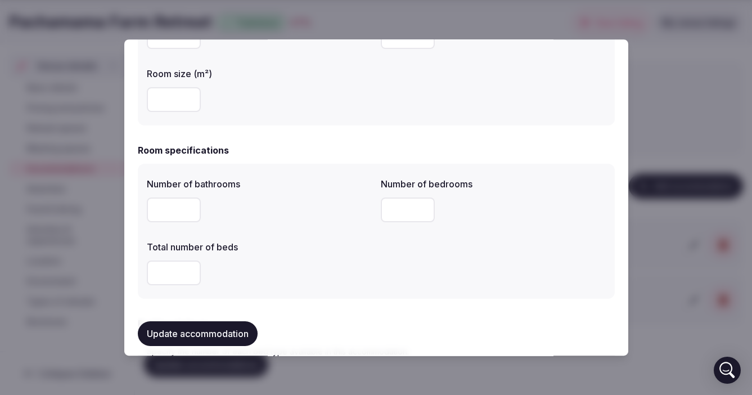
scroll to position [275, 0]
type input "**********"
type input "*"
click at [190, 206] on input "*" at bounding box center [174, 208] width 54 height 25
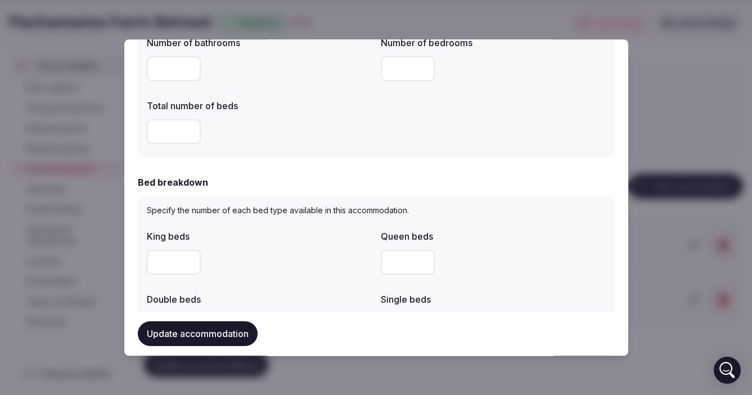
scroll to position [420, 0]
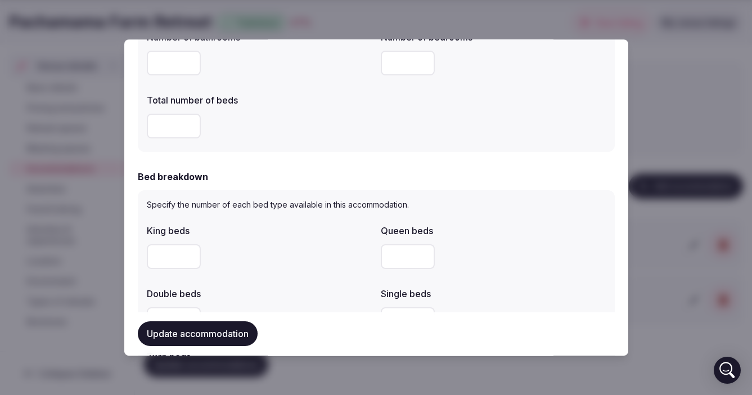
click at [195, 331] on button "Update accommodation" at bounding box center [198, 334] width 120 height 25
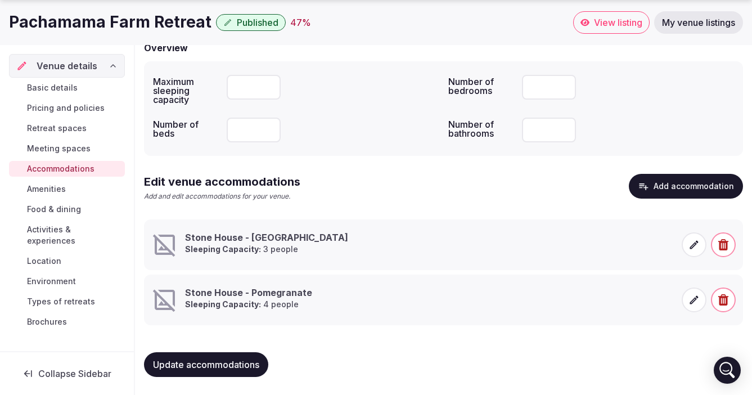
click at [663, 183] on button "Add accommodation" at bounding box center [686, 186] width 114 height 25
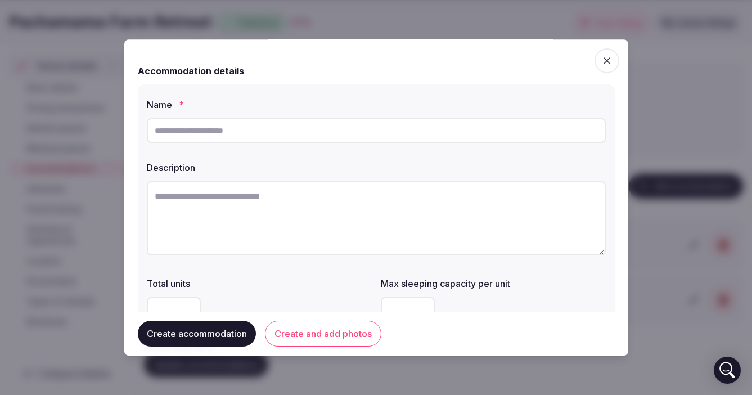
click at [264, 128] on input "text" at bounding box center [376, 130] width 459 height 25
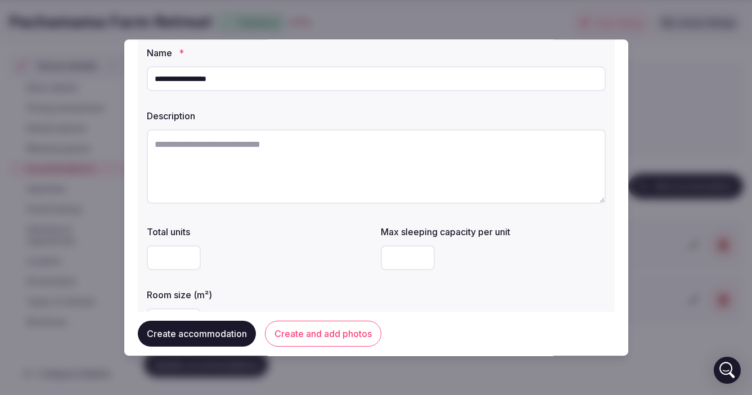
scroll to position [67, 0]
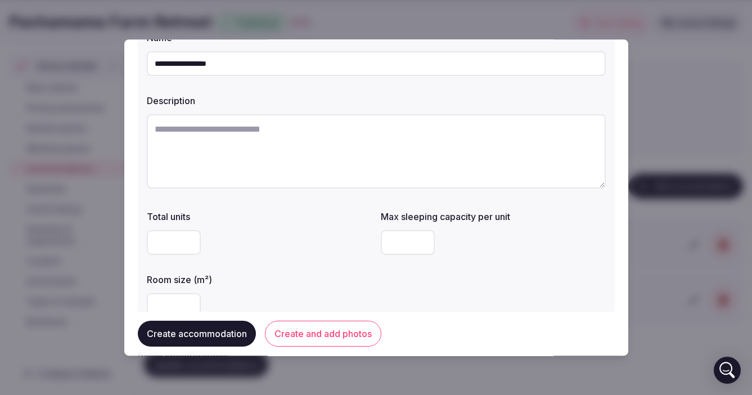
type input "**********"
click at [187, 129] on textarea at bounding box center [376, 151] width 459 height 74
type textarea "******"
click at [277, 225] on div "Total units" at bounding box center [259, 232] width 225 height 54
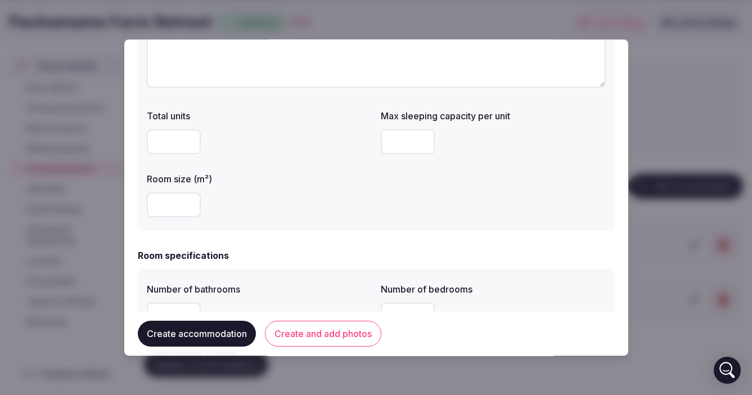
scroll to position [169, 0]
click at [400, 143] on input "number" at bounding box center [408, 140] width 54 height 25
type input "**"
click at [170, 201] on input "number" at bounding box center [174, 203] width 54 height 25
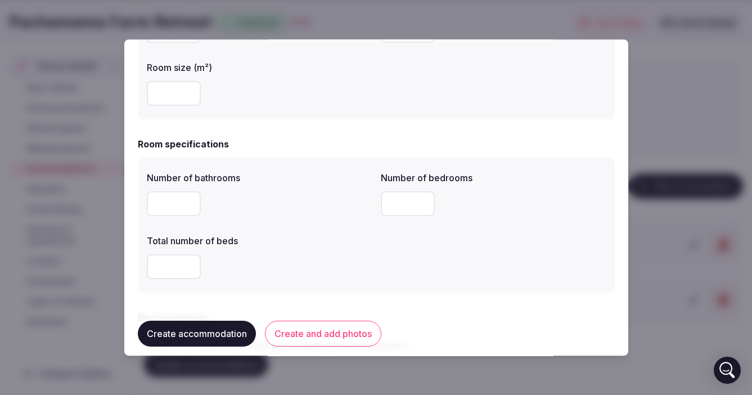
scroll to position [294, 0]
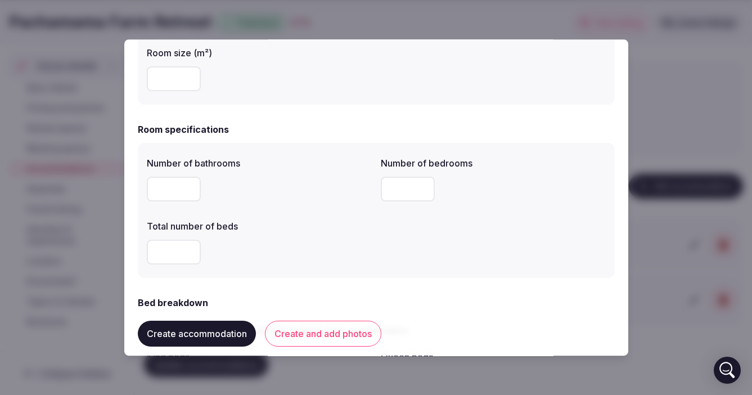
type input "**"
click at [173, 191] on input "number" at bounding box center [174, 189] width 54 height 25
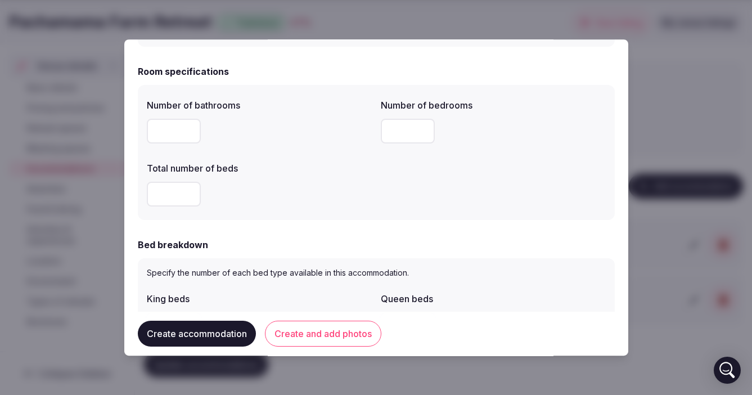
scroll to position [353, 0]
type input "*"
click at [168, 194] on input "number" at bounding box center [174, 193] width 54 height 25
type input "*"
click at [293, 226] on form "**********" at bounding box center [376, 341] width 477 height 1283
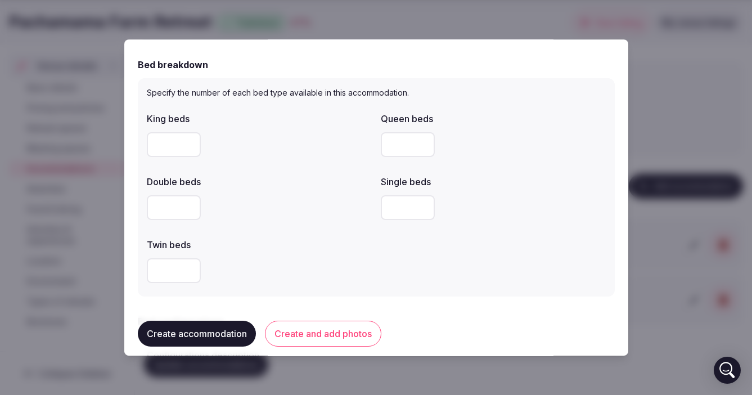
scroll to position [535, 0]
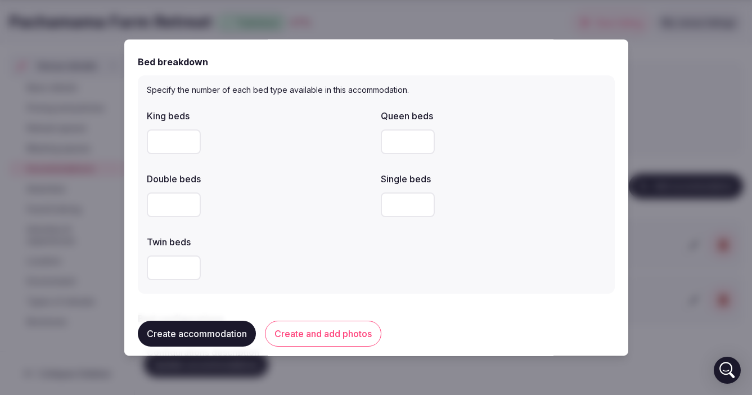
click at [397, 201] on input "number" at bounding box center [408, 204] width 54 height 25
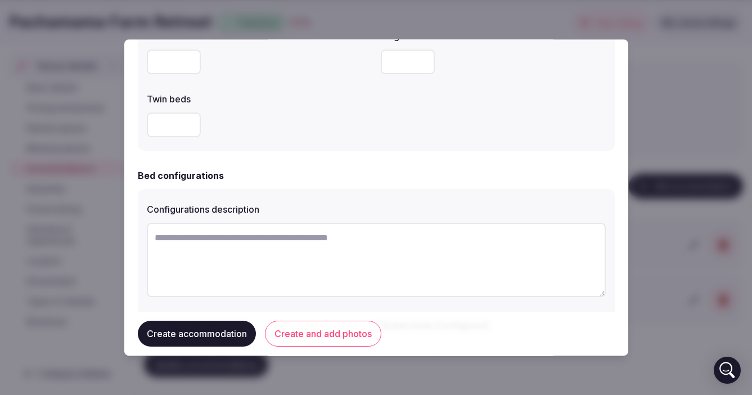
scroll to position [683, 0]
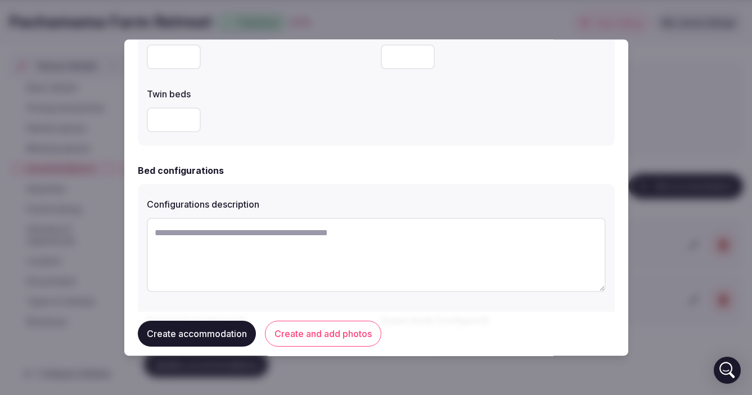
type input "*"
click at [190, 234] on textarea at bounding box center [376, 255] width 459 height 74
type textarea "*"
type textarea "**********"
click at [199, 334] on button "Create accommodation" at bounding box center [197, 334] width 118 height 26
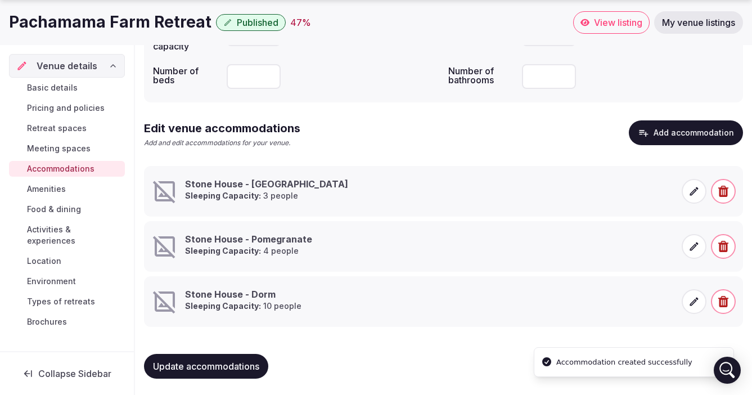
scroll to position [169, 0]
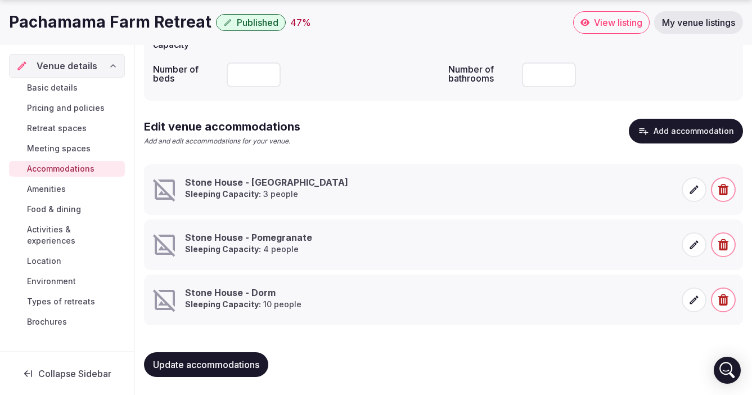
click at [677, 128] on button "Add accommodation" at bounding box center [686, 131] width 114 height 25
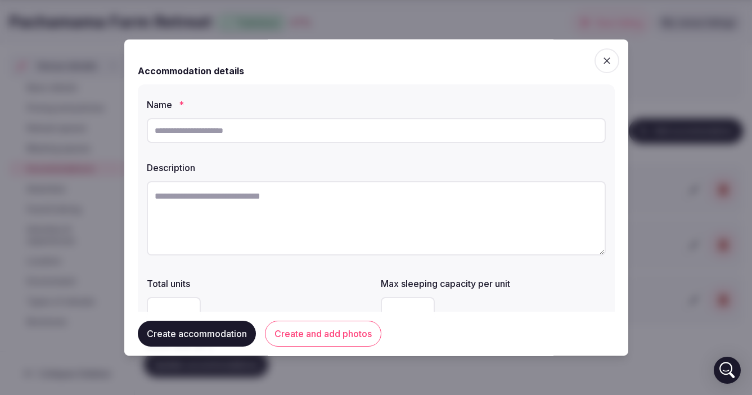
click at [257, 128] on input "text" at bounding box center [376, 130] width 459 height 25
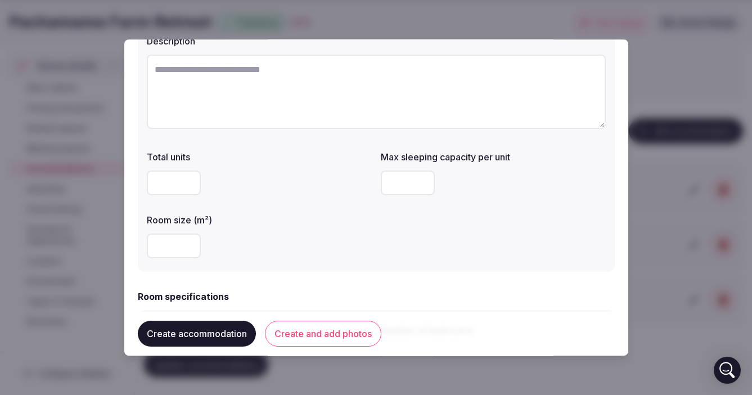
scroll to position [129, 0]
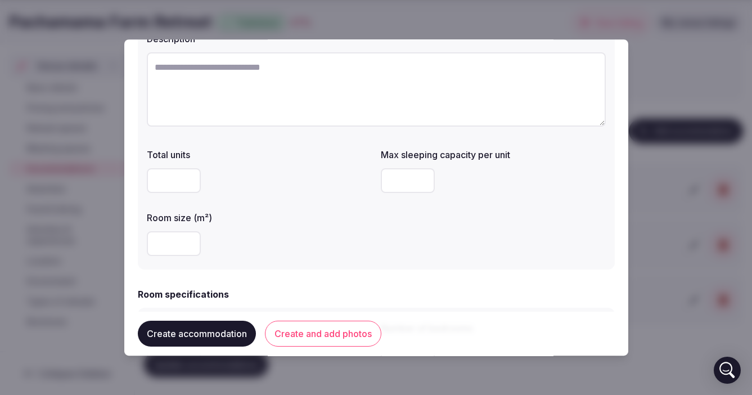
type input "**********"
click at [171, 179] on input "number" at bounding box center [174, 180] width 54 height 25
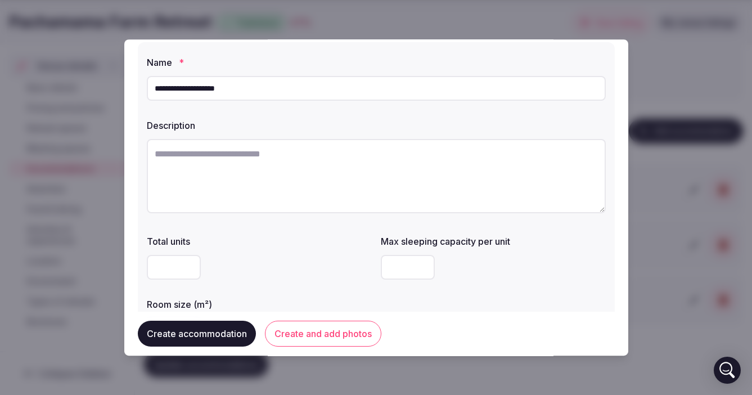
scroll to position [41, 0]
type input "*"
click at [195, 155] on textarea at bounding box center [376, 177] width 459 height 74
type textarea "**********"
click at [263, 232] on div "Total units" at bounding box center [259, 239] width 225 height 16
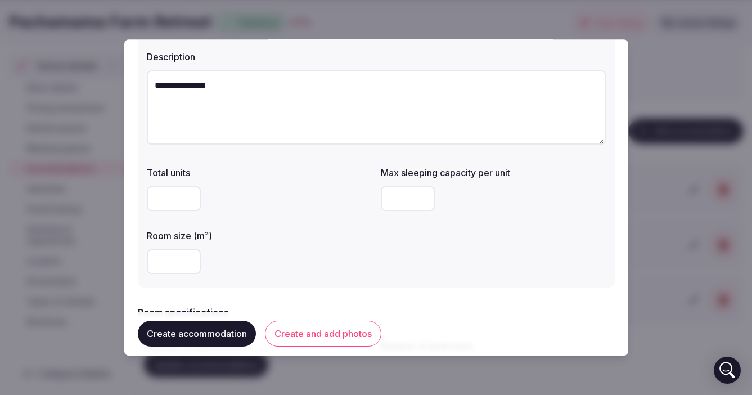
scroll to position [113, 0]
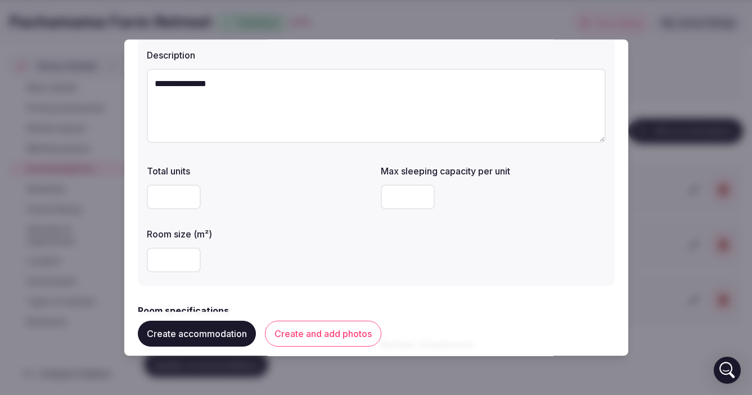
click at [397, 196] on input "number" at bounding box center [408, 197] width 54 height 25
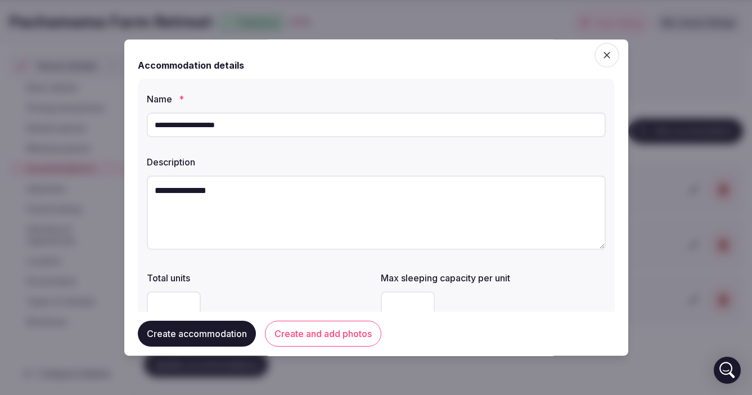
scroll to position [5, 0]
type input "*"
click at [252, 127] on input "**********" at bounding box center [376, 125] width 459 height 25
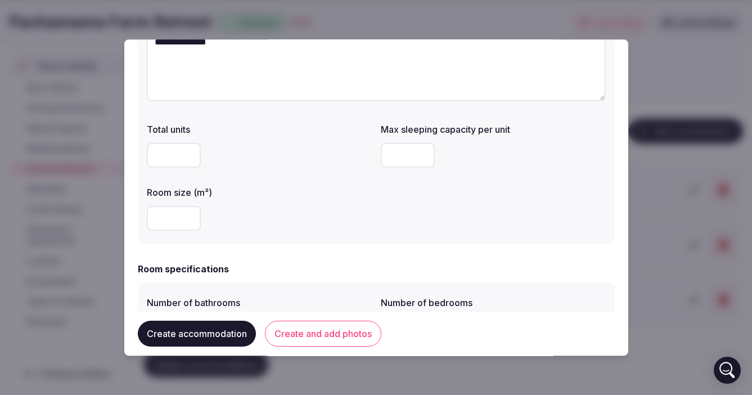
scroll to position [160, 0]
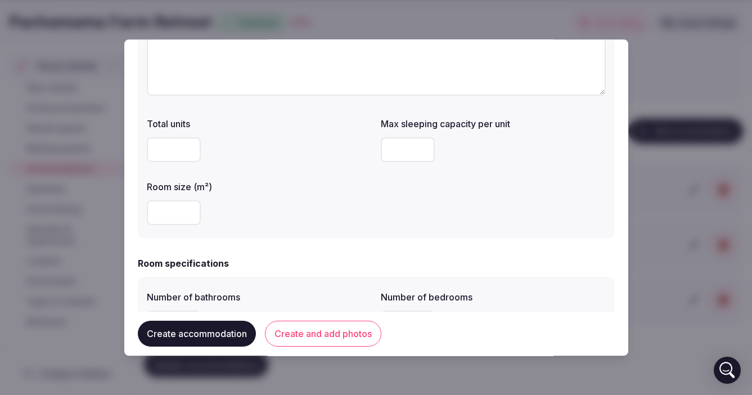
type input "**********"
click at [182, 214] on input "number" at bounding box center [174, 212] width 54 height 25
type input "*"
click at [256, 214] on div "*" at bounding box center [259, 212] width 225 height 25
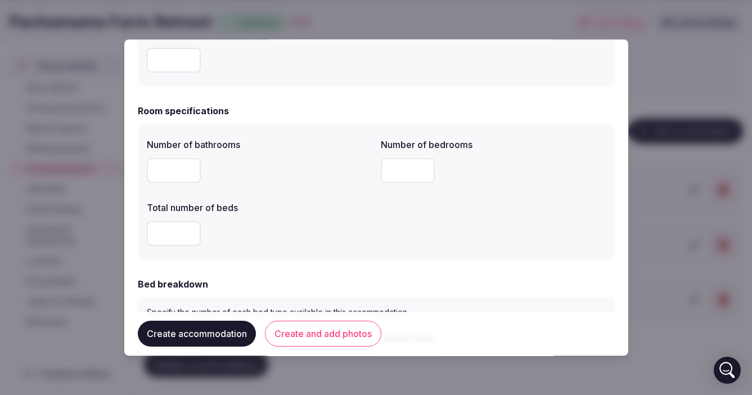
scroll to position [322, 0]
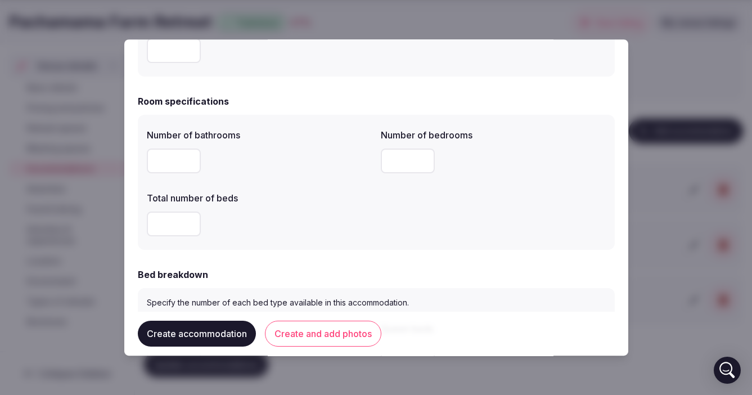
click at [165, 222] on input "number" at bounding box center [174, 224] width 54 height 25
type input "*"
click at [170, 160] on input "number" at bounding box center [174, 161] width 54 height 25
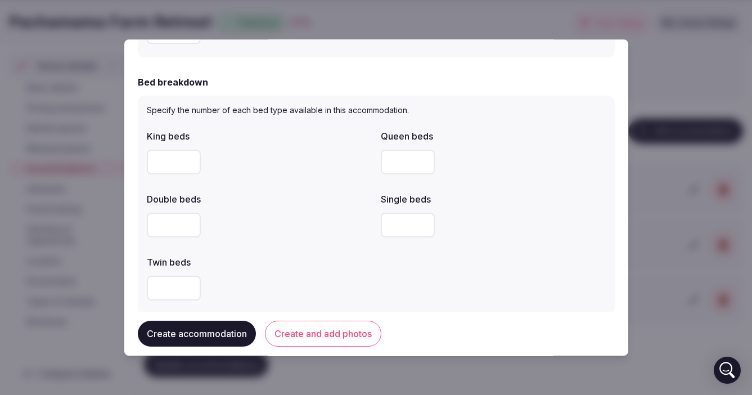
scroll to position [517, 0]
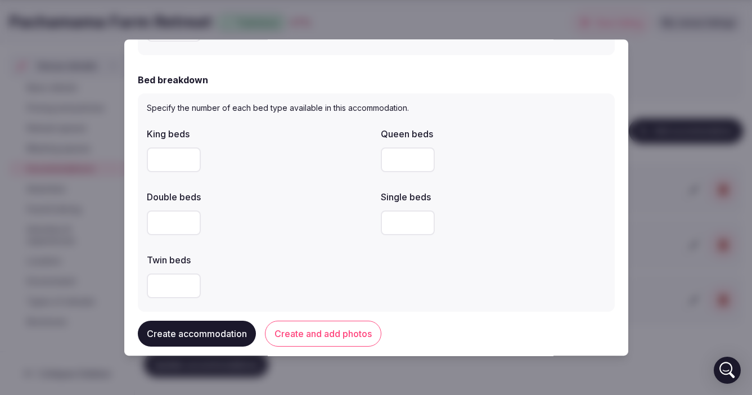
click at [397, 222] on input "number" at bounding box center [408, 222] width 54 height 25
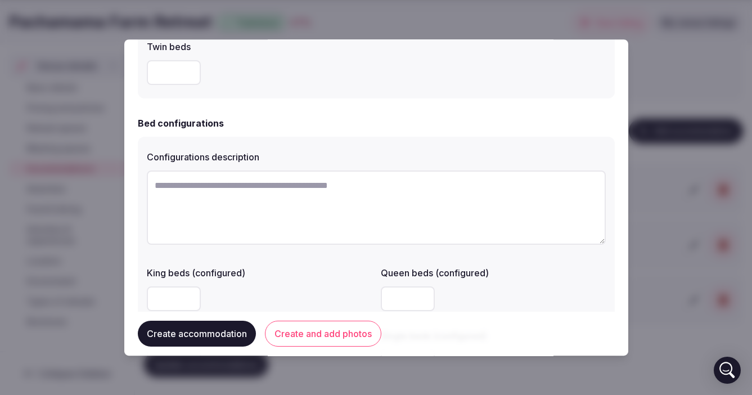
scroll to position [737, 0]
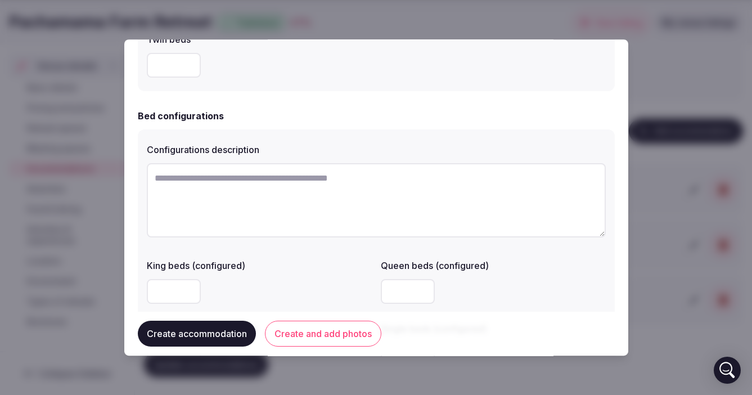
type input "*"
click at [216, 183] on textarea at bounding box center [376, 200] width 459 height 74
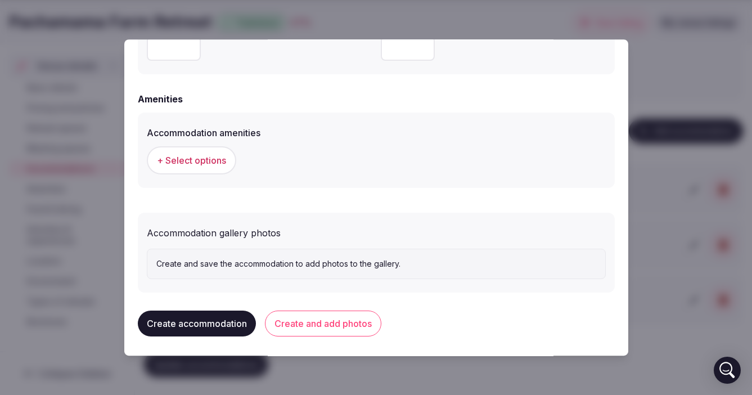
scroll to position [1047, 0]
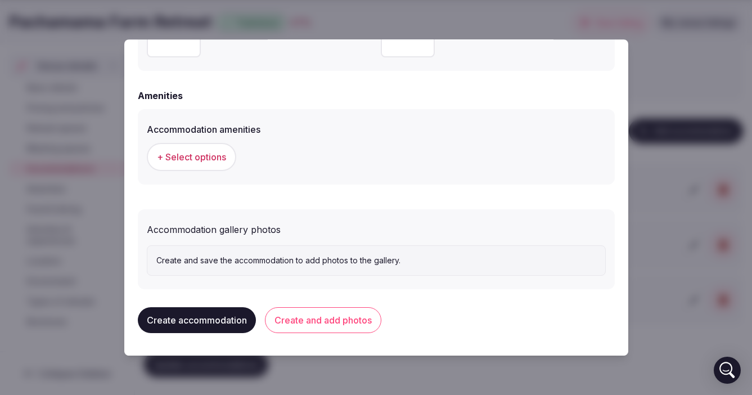
type textarea "**********"
click at [197, 318] on button "Create accommodation" at bounding box center [197, 320] width 118 height 26
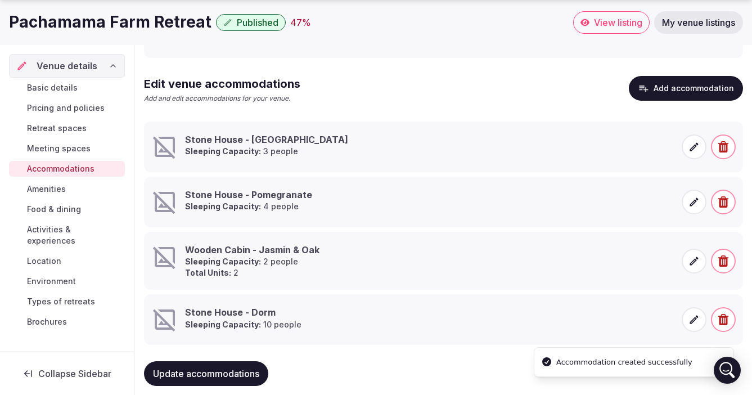
scroll to position [232, 0]
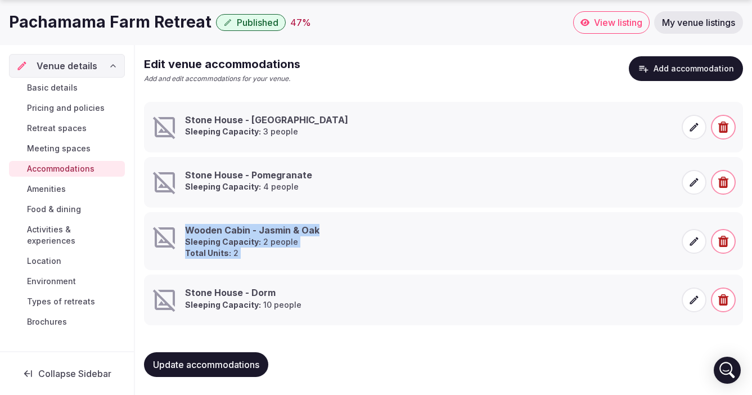
drag, startPoint x: 167, startPoint y: 300, endPoint x: 165, endPoint y: 240, distance: 60.8
click at [165, 240] on ul "Stone House - [PERSON_NAME] Sleeping Capacity: 3 people [GEOGRAPHIC_DATA] - Pom…" at bounding box center [443, 214] width 599 height 224
click at [144, 323] on div "Stone House - Dorm Sleeping Capacity: 10 people" at bounding box center [443, 300] width 599 height 51
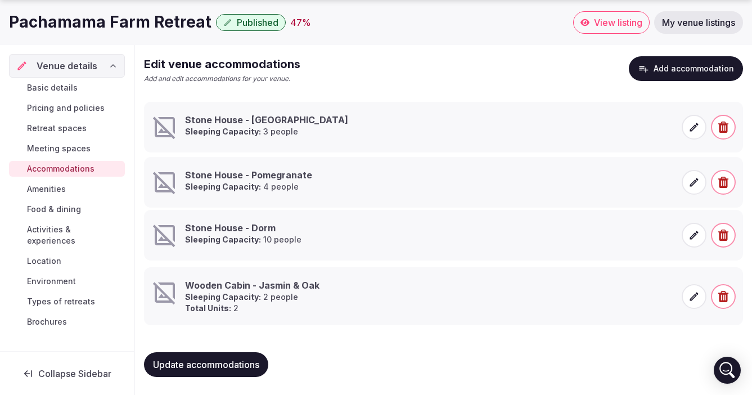
drag, startPoint x: 140, startPoint y: 288, endPoint x: 142, endPoint y: 222, distance: 65.3
click at [142, 222] on icon at bounding box center [135, 219] width 17 height 17
click at [675, 70] on button "Add accommodation" at bounding box center [686, 68] width 114 height 25
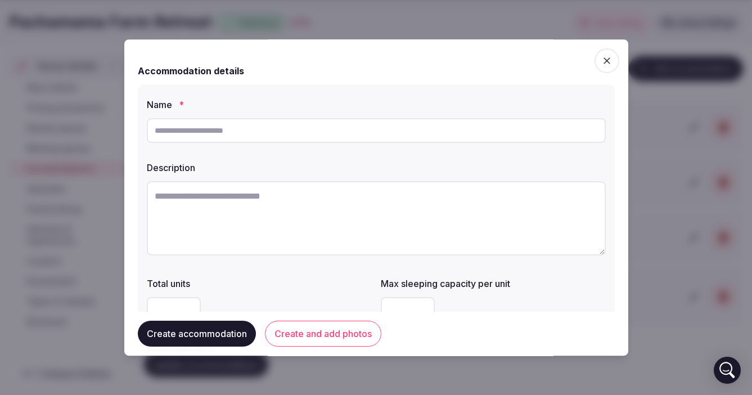
click at [218, 131] on input "text" at bounding box center [376, 130] width 459 height 25
type input "**********"
click at [183, 195] on textarea at bounding box center [376, 218] width 459 height 74
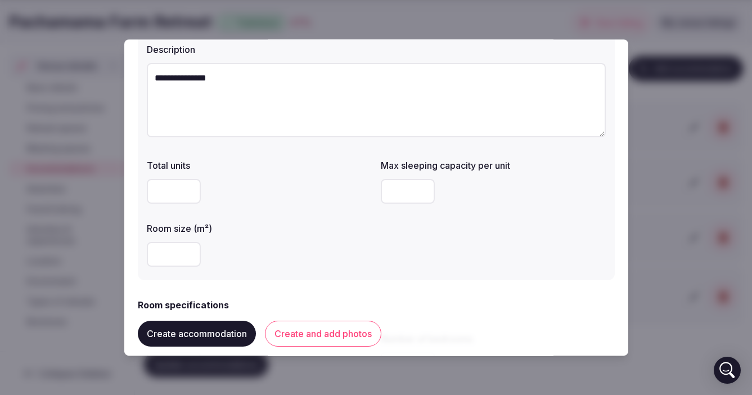
scroll to position [123, 0]
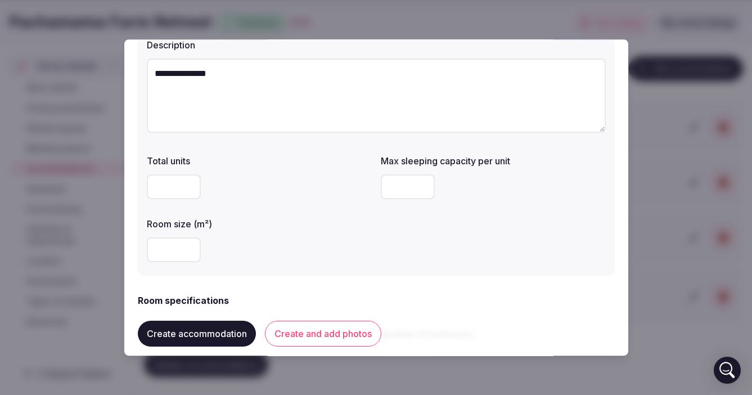
type textarea "**********"
click at [174, 186] on input "number" at bounding box center [174, 186] width 54 height 25
type input "*"
click at [403, 188] on input "number" at bounding box center [408, 186] width 54 height 25
type input "*"
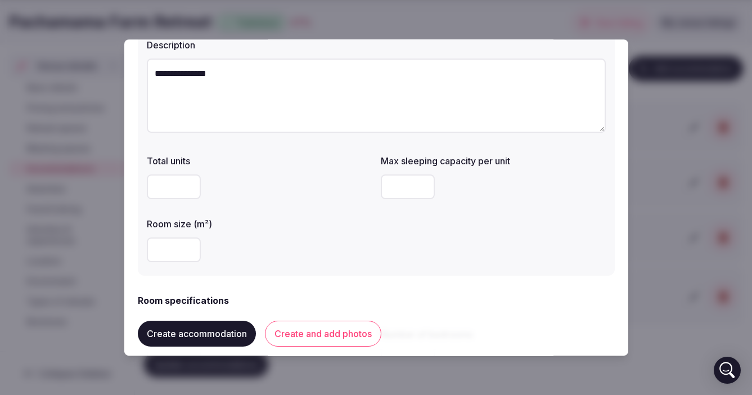
click at [160, 250] on input "number" at bounding box center [174, 249] width 54 height 25
type input "*"
type input "**"
click at [336, 263] on div "**" at bounding box center [259, 250] width 225 height 34
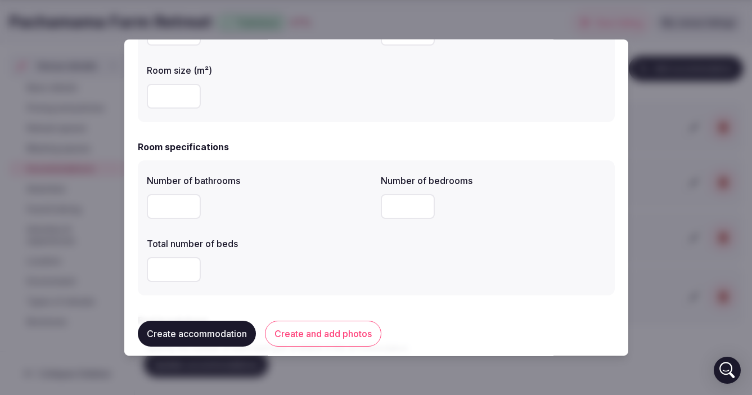
scroll to position [279, 0]
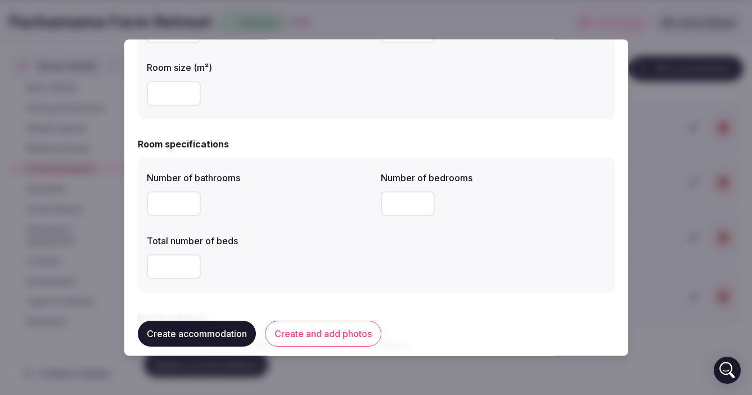
click at [175, 209] on input "number" at bounding box center [174, 203] width 54 height 25
click at [165, 265] on input "number" at bounding box center [174, 266] width 54 height 25
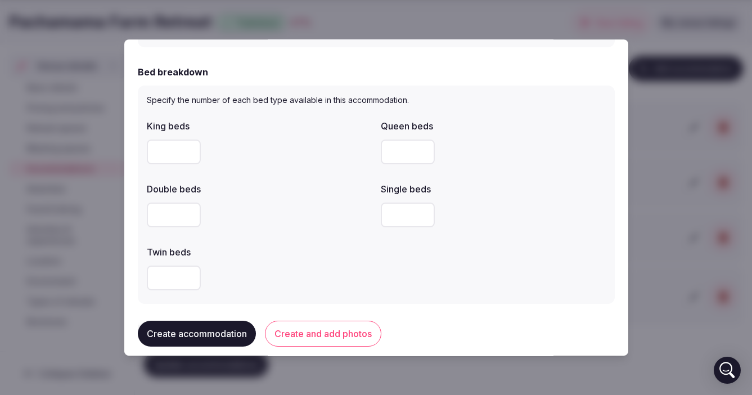
scroll to position [526, 0]
type input "*"
click at [406, 212] on input "number" at bounding box center [408, 213] width 54 height 25
type input "*"
click at [291, 248] on label "Twin beds" at bounding box center [259, 250] width 225 height 9
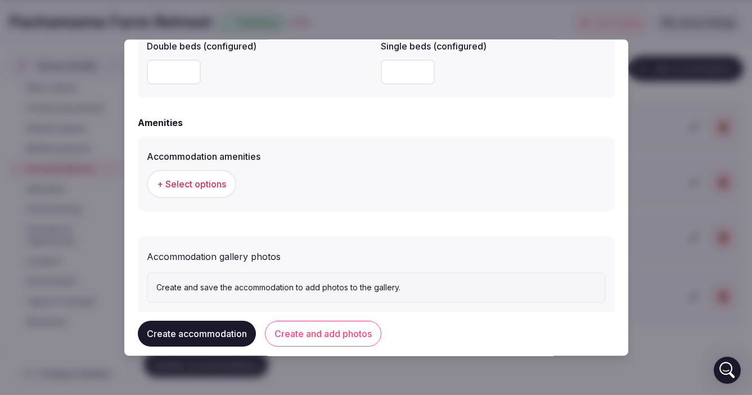
scroll to position [1047, 0]
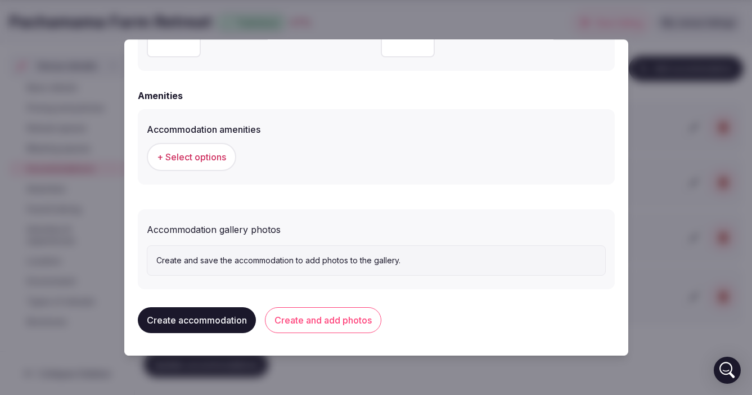
click at [187, 320] on button "Create accommodation" at bounding box center [197, 320] width 118 height 26
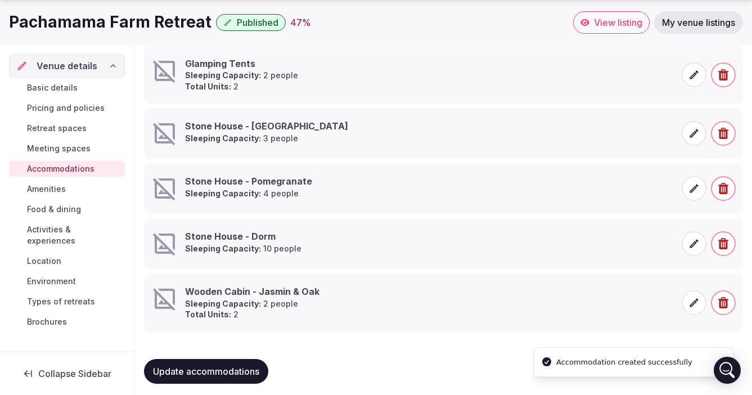
scroll to position [295, 0]
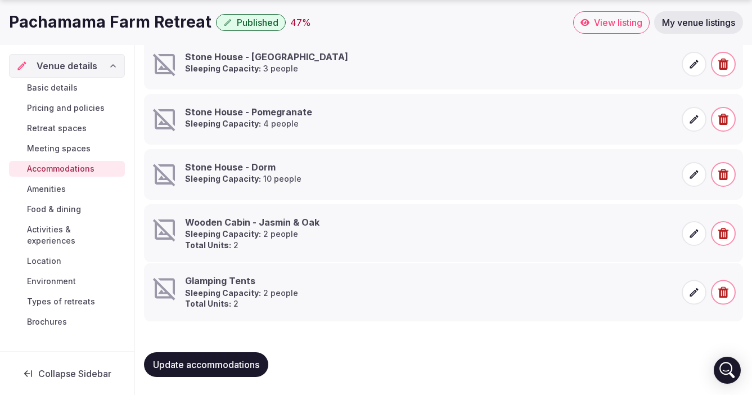
drag, startPoint x: 141, startPoint y: 56, endPoint x: 155, endPoint y: 280, distance: 224.9
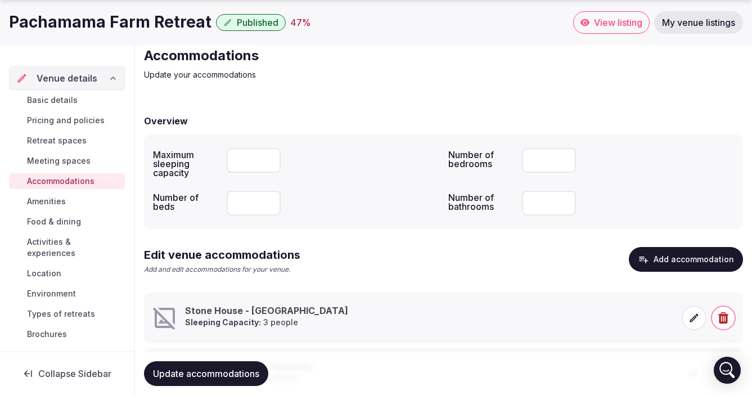
scroll to position [44, 0]
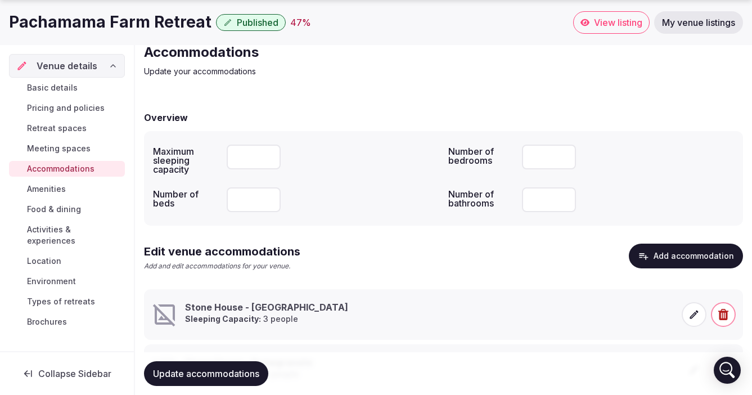
click at [692, 254] on button "Add accommodation" at bounding box center [686, 256] width 114 height 25
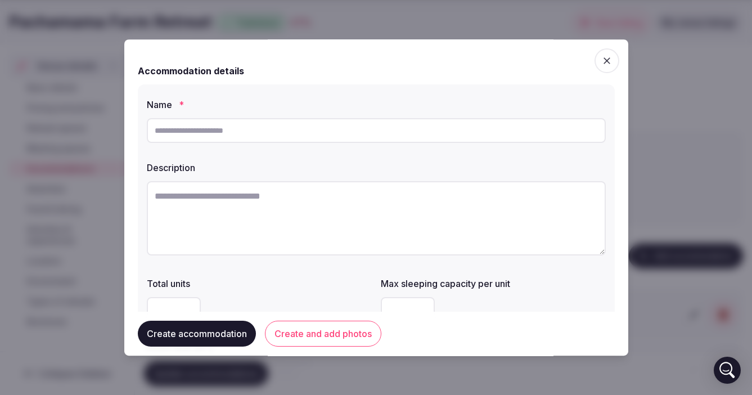
click at [210, 131] on input "text" at bounding box center [376, 130] width 459 height 25
type input "*********"
click at [178, 192] on textarea at bounding box center [376, 218] width 459 height 74
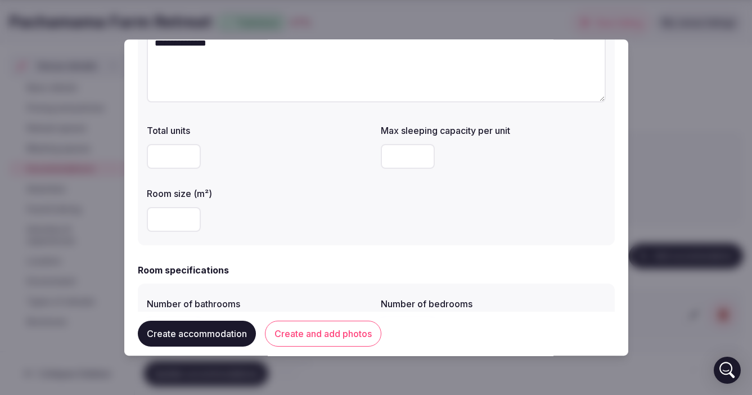
scroll to position [157, 0]
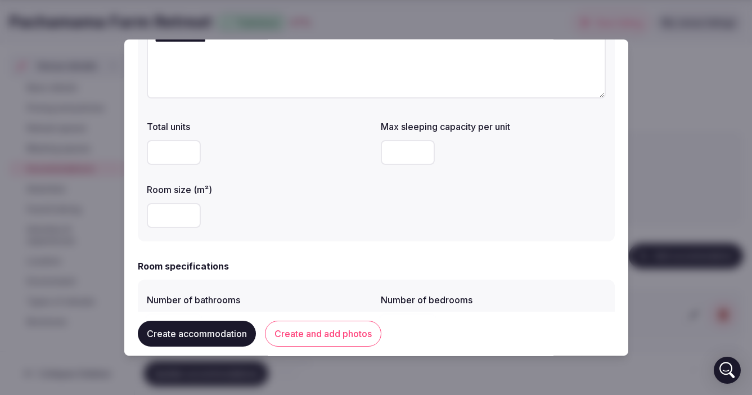
type textarea "**********"
click at [169, 150] on input "number" at bounding box center [174, 152] width 54 height 25
type input "*"
click at [394, 153] on input "number" at bounding box center [408, 152] width 54 height 25
type input "*"
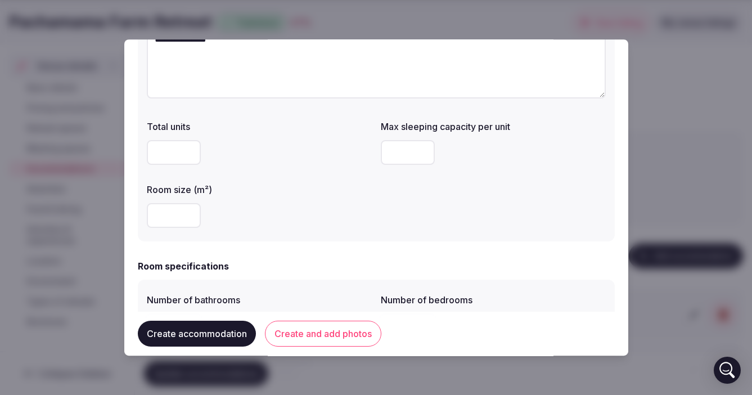
click at [160, 213] on input "number" at bounding box center [174, 215] width 54 height 25
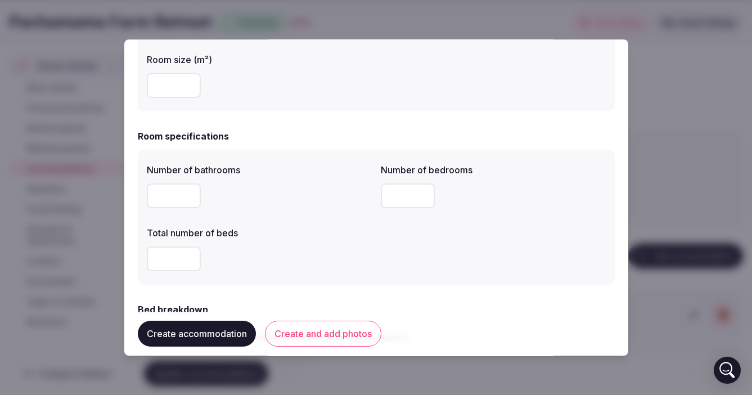
scroll to position [289, 0]
type input "*"
click at [178, 253] on input "number" at bounding box center [174, 257] width 54 height 25
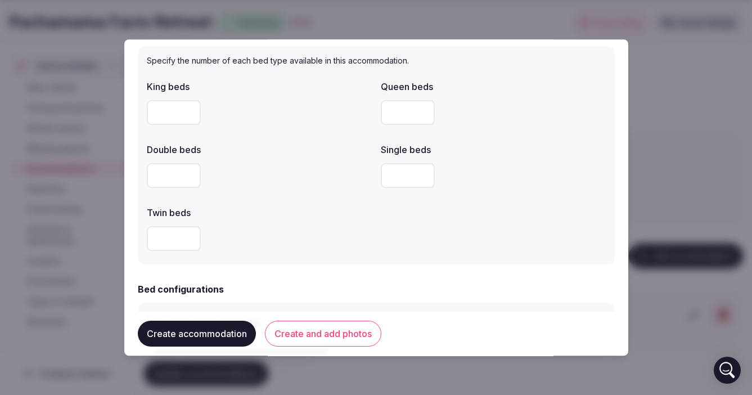
scroll to position [567, 0]
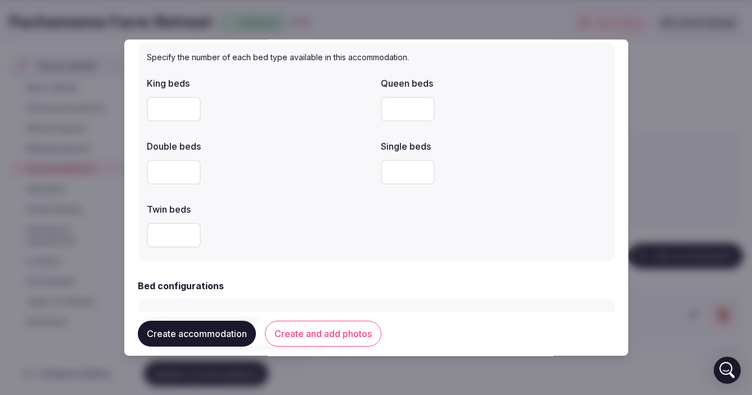
type input "*"
click at [397, 174] on input "number" at bounding box center [408, 172] width 54 height 25
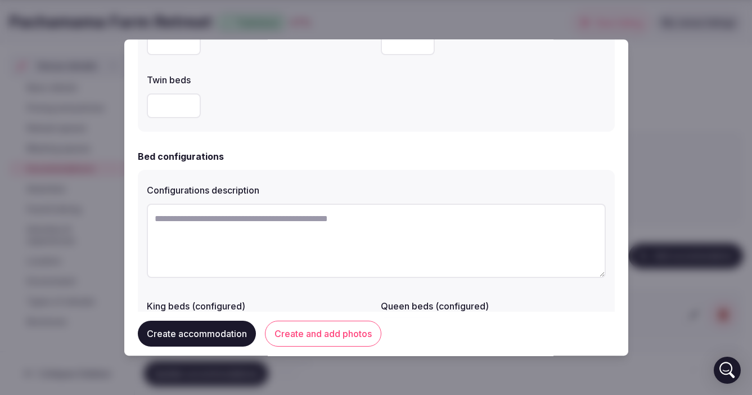
scroll to position [700, 0]
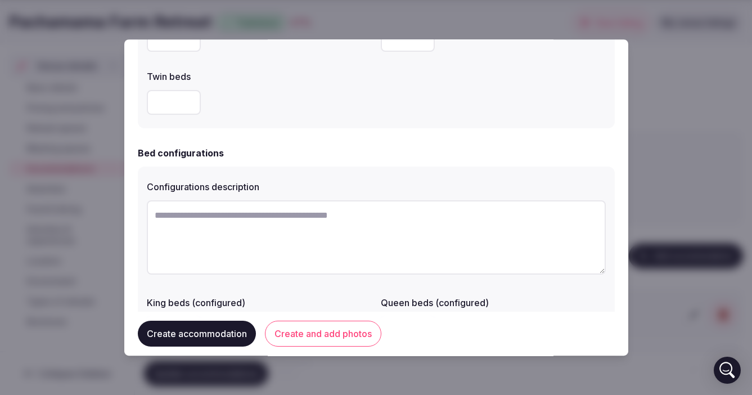
type input "*"
click at [210, 333] on button "Create accommodation" at bounding box center [197, 334] width 118 height 26
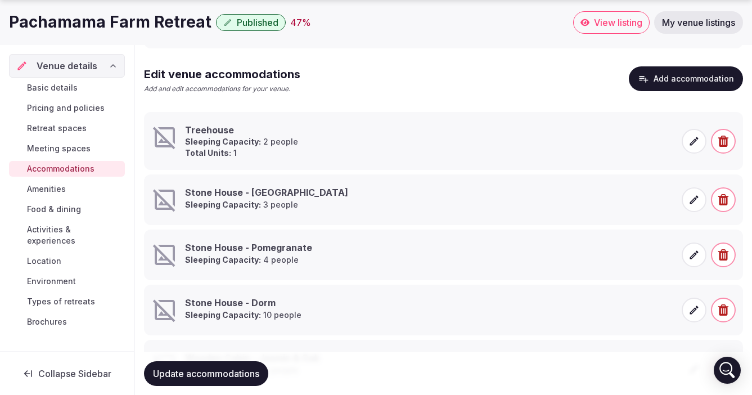
scroll to position [223, 0]
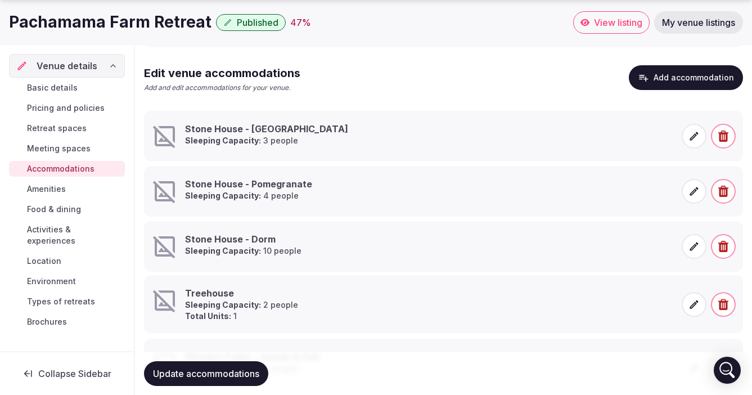
drag, startPoint x: 140, startPoint y: 123, endPoint x: 146, endPoint y: 287, distance: 164.4
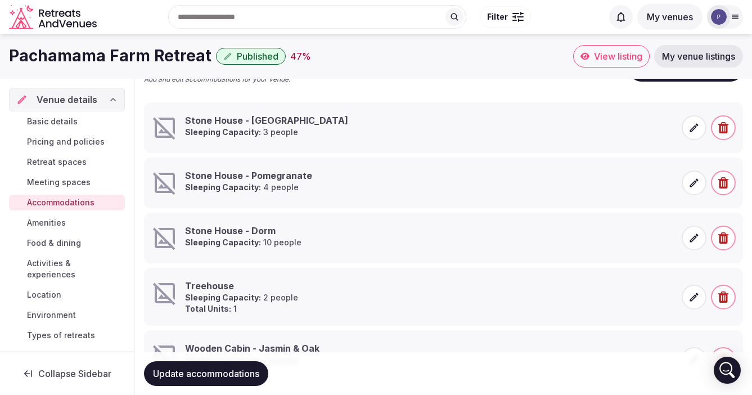
scroll to position [231, 0]
click at [699, 239] on icon at bounding box center [694, 238] width 11 height 11
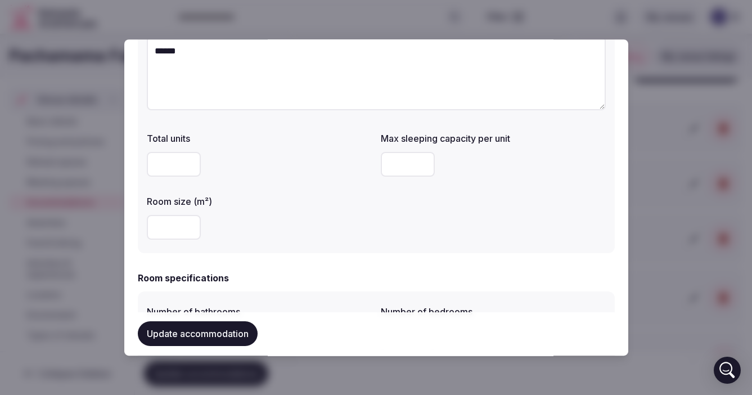
scroll to position [175, 0]
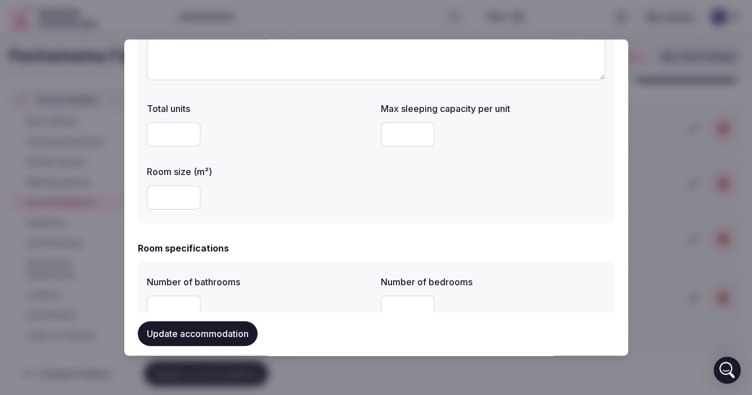
click at [168, 136] on input "number" at bounding box center [174, 134] width 54 height 25
type input "*"
click at [199, 334] on button "Update accommodation" at bounding box center [198, 334] width 120 height 25
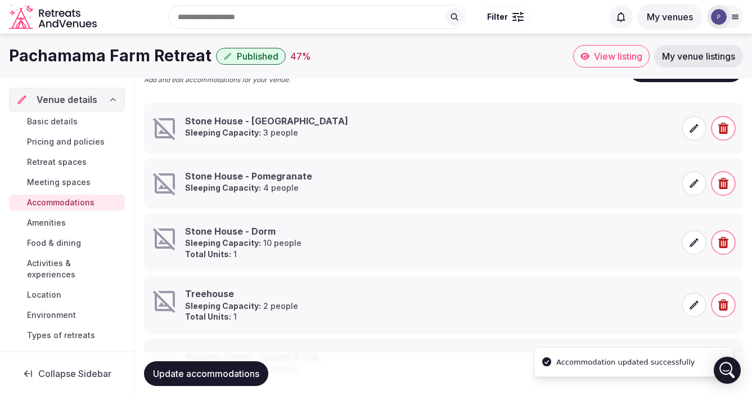
click at [693, 184] on icon at bounding box center [694, 183] width 8 height 8
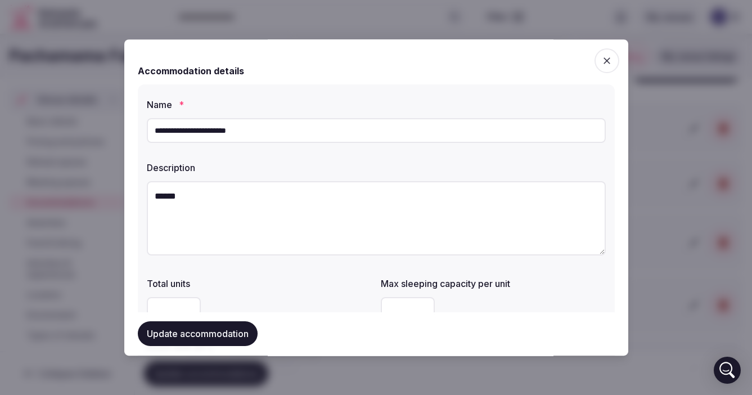
click at [171, 301] on input "number" at bounding box center [174, 309] width 54 height 25
type input "*"
click at [176, 335] on button "Update accommodation" at bounding box center [198, 334] width 120 height 25
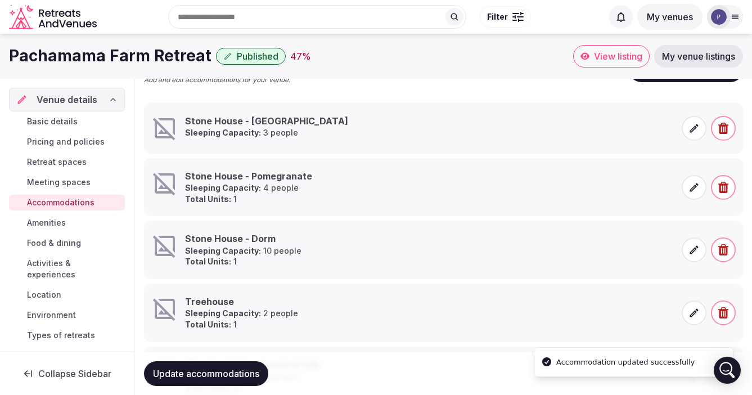
click at [691, 127] on icon at bounding box center [694, 128] width 11 height 11
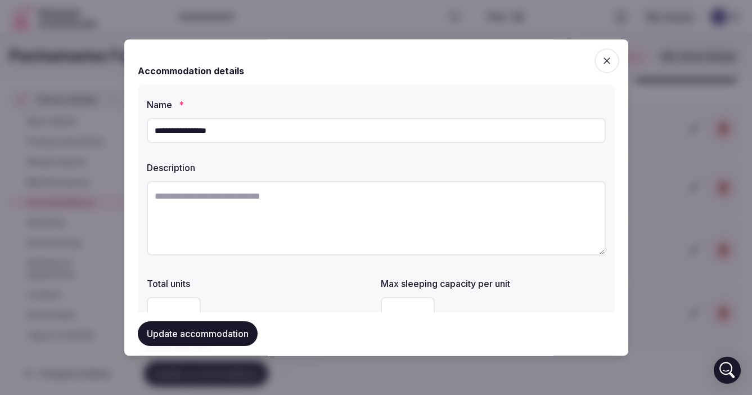
click at [174, 303] on input "number" at bounding box center [174, 309] width 54 height 25
type input "*"
click at [174, 328] on button "Update accommodation" at bounding box center [198, 334] width 120 height 25
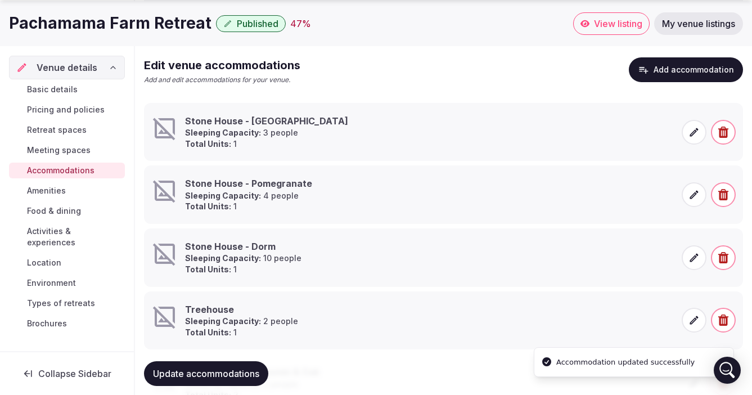
scroll to position [380, 0]
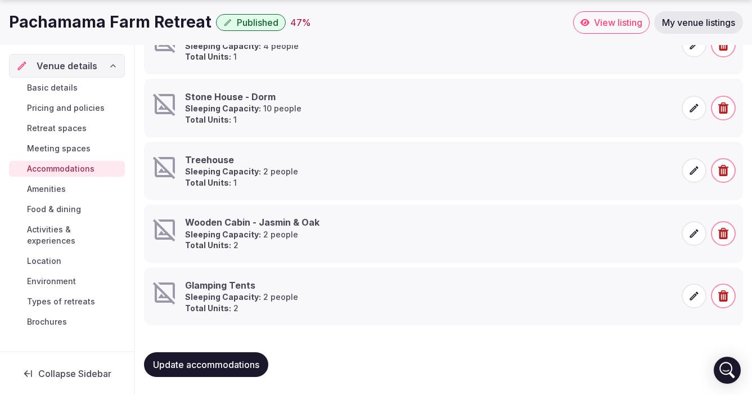
click at [66, 210] on span "Food & dining" at bounding box center [54, 209] width 54 height 11
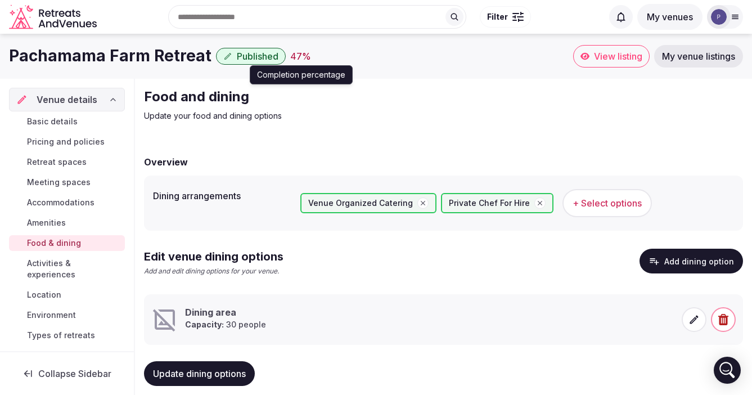
click at [290, 57] on div "47 %" at bounding box center [300, 57] width 21 height 14
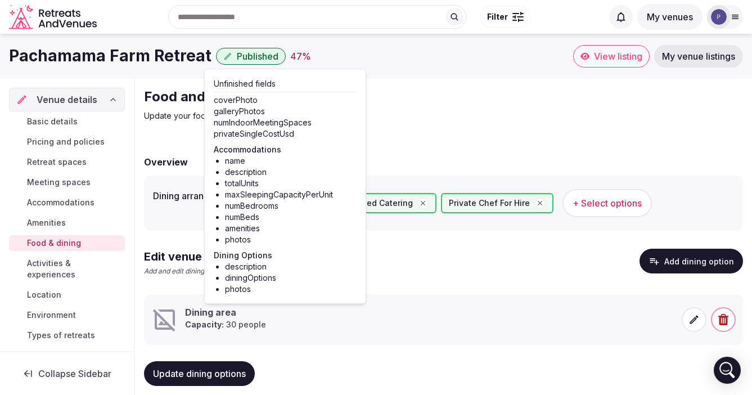
click at [425, 113] on p "Update your food and dining options" at bounding box center [333, 115] width 378 height 11
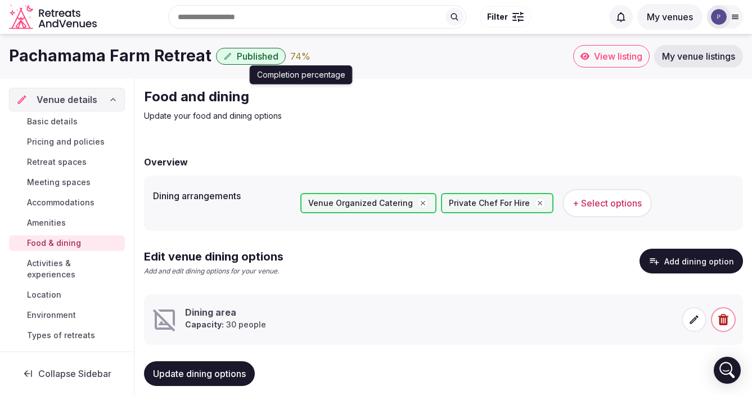
click at [290, 59] on div "74 %" at bounding box center [300, 57] width 20 height 14
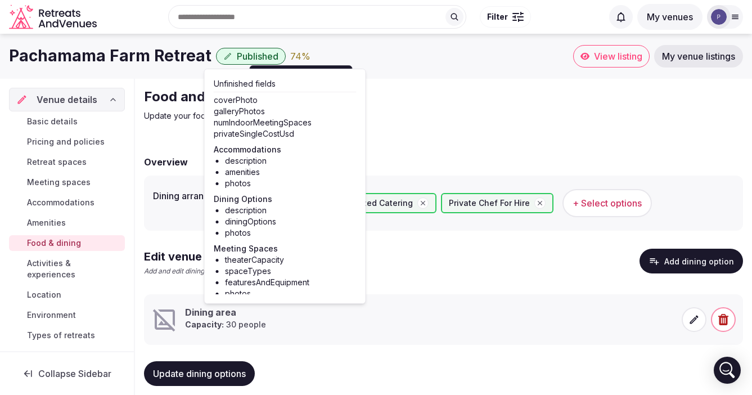
click at [444, 145] on div "Overview Dining arrangements Venue Organized Catering Private Chef For Hire + S…" at bounding box center [443, 275] width 599 height 262
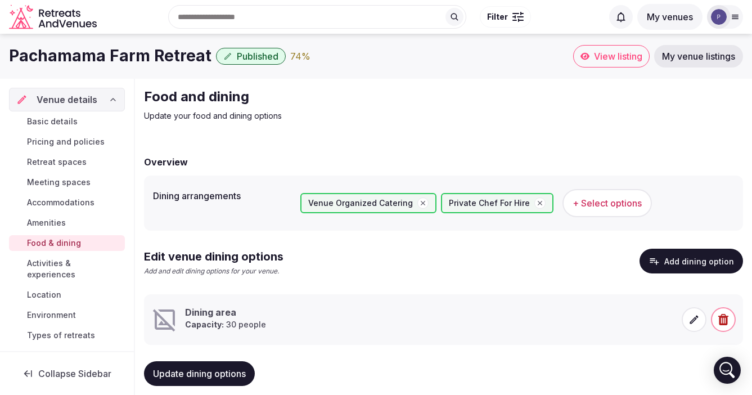
click at [698, 57] on span "My venue listings" at bounding box center [698, 56] width 73 height 11
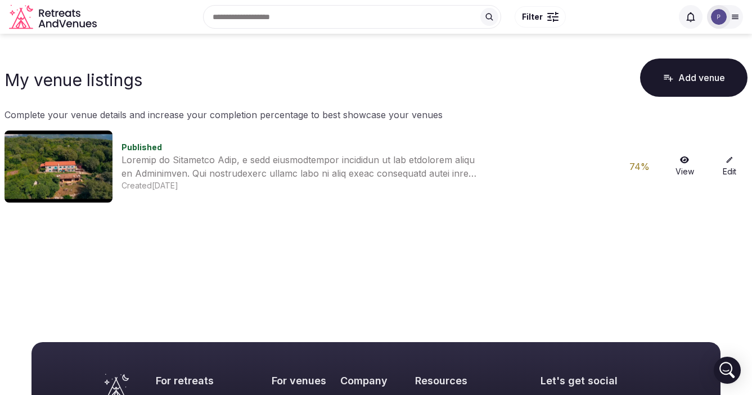
click at [681, 160] on icon at bounding box center [684, 159] width 9 height 7
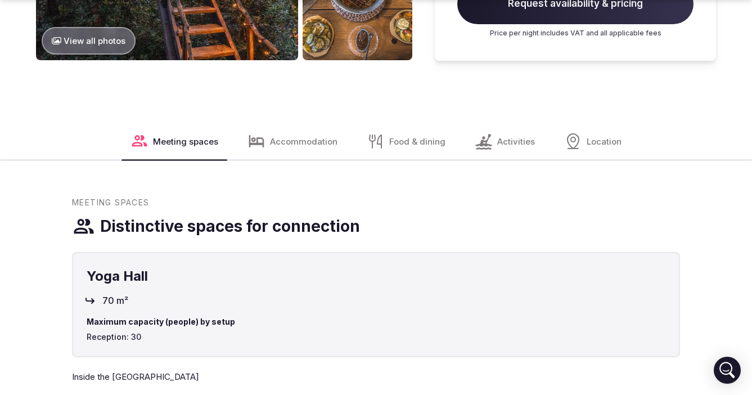
scroll to position [1430, 0]
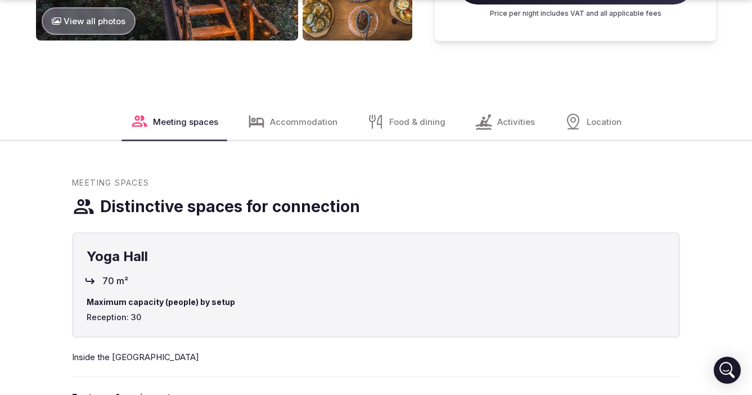
click at [307, 123] on span "Accommodation" at bounding box center [304, 122] width 68 height 12
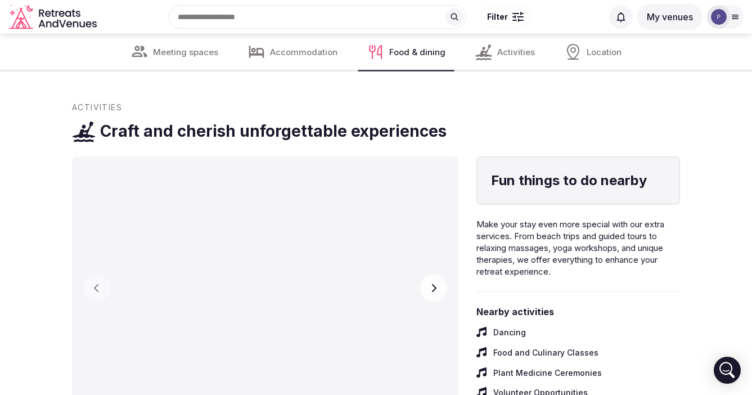
scroll to position [2489, 0]
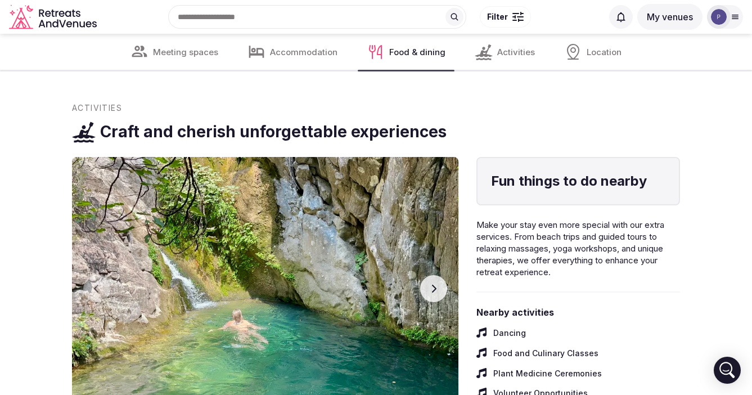
click at [434, 284] on icon "button" at bounding box center [433, 288] width 9 height 9
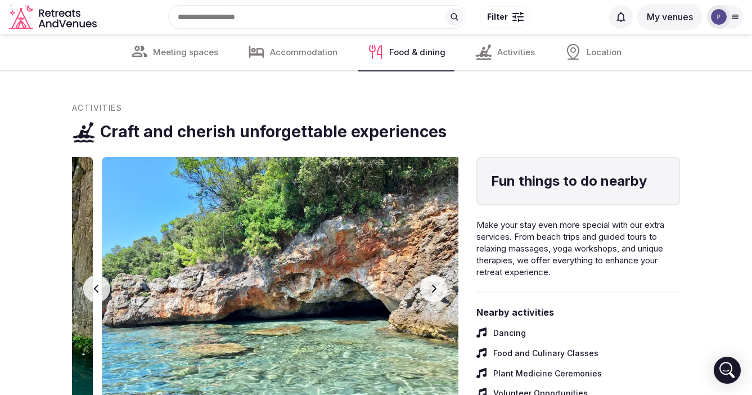
click at [434, 284] on icon "button" at bounding box center [433, 288] width 9 height 9
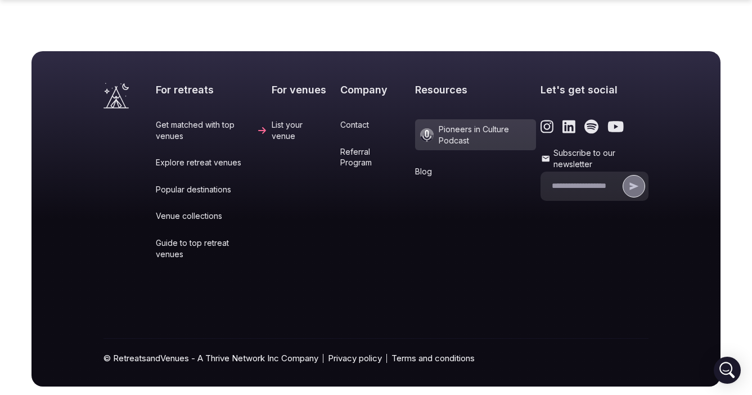
scroll to position [4108, 0]
